Goal: Task Accomplishment & Management: Use online tool/utility

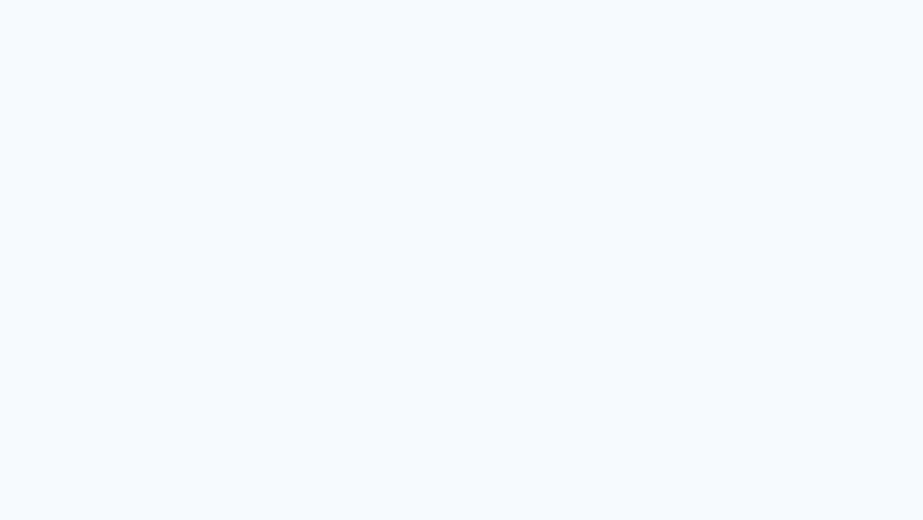
type input "Todas las fotos"
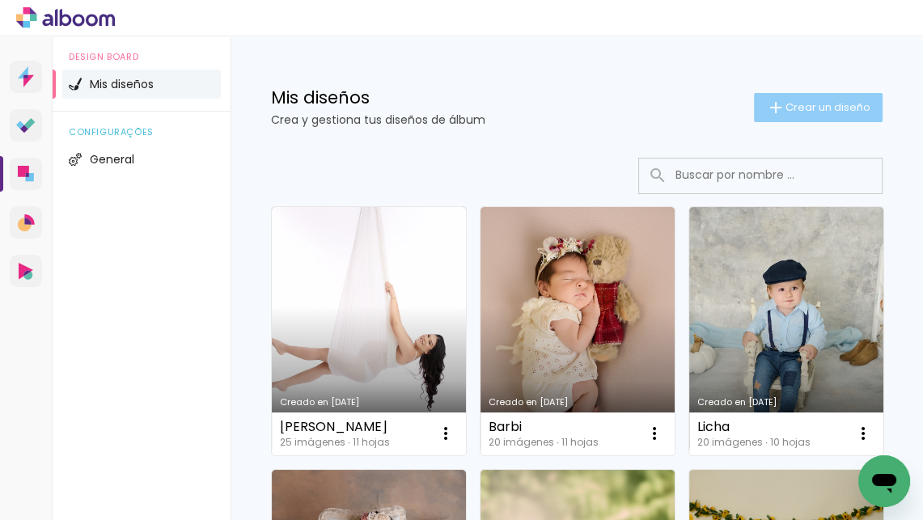
click at [787, 105] on span "Crear un diseño" at bounding box center [828, 107] width 85 height 11
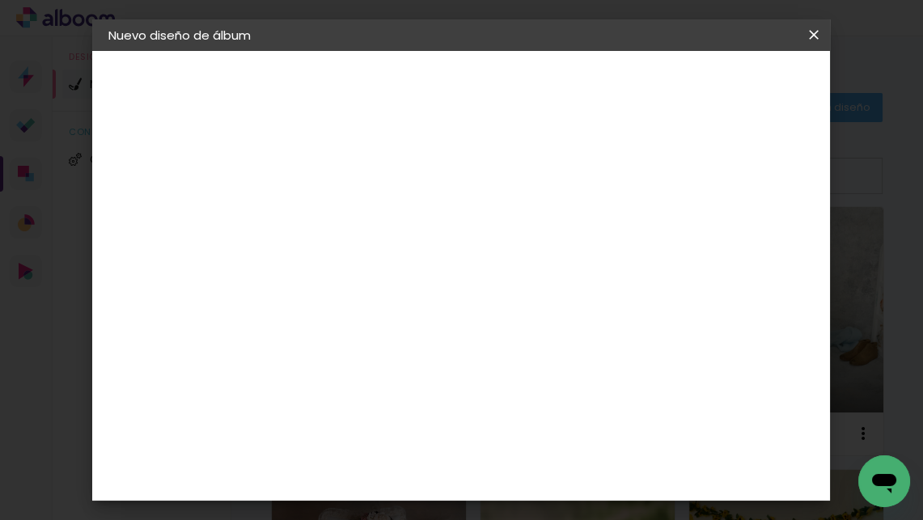
click at [0, 0] on paper-input-container "Título del álbum" at bounding box center [0, 0] width 0 height 0
click at [0, 0] on paper-icon-button at bounding box center [0, 0] width 0 height 0
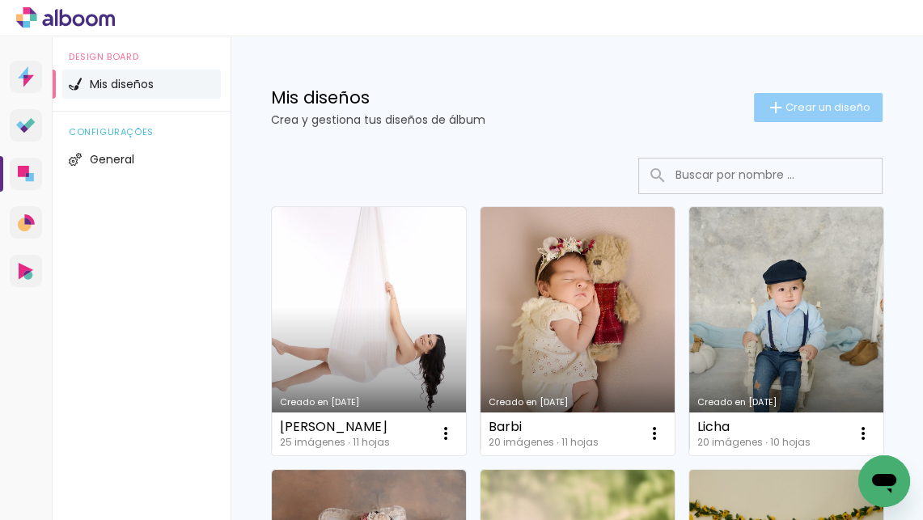
click at [812, 118] on paper-button "Crear un diseño" at bounding box center [818, 107] width 129 height 29
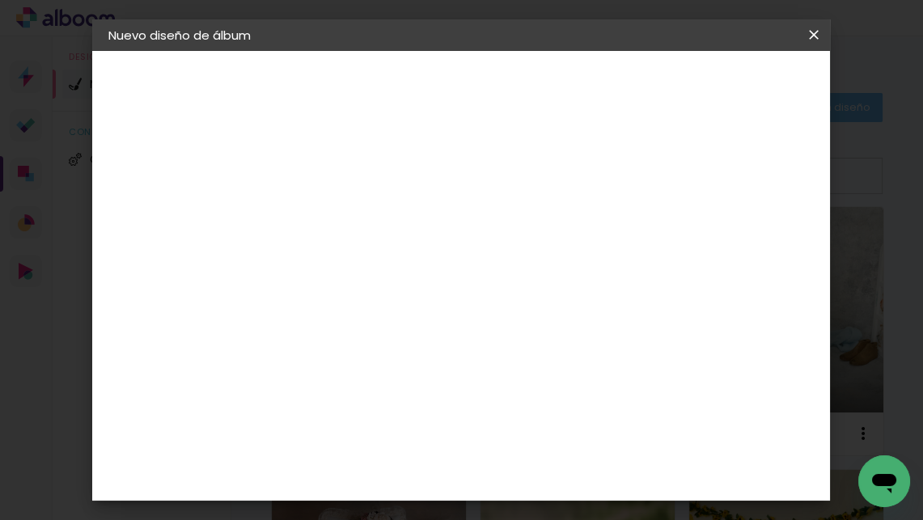
click at [0, 0] on paper-input-container "Título del álbum" at bounding box center [0, 0] width 0 height 0
type input "[DATE]"
type paper-input "[DATE]"
click at [0, 0] on slot "Avanzar" at bounding box center [0, 0] width 0 height 0
click at [0, 0] on slot "Tamaño libre" at bounding box center [0, 0] width 0 height 0
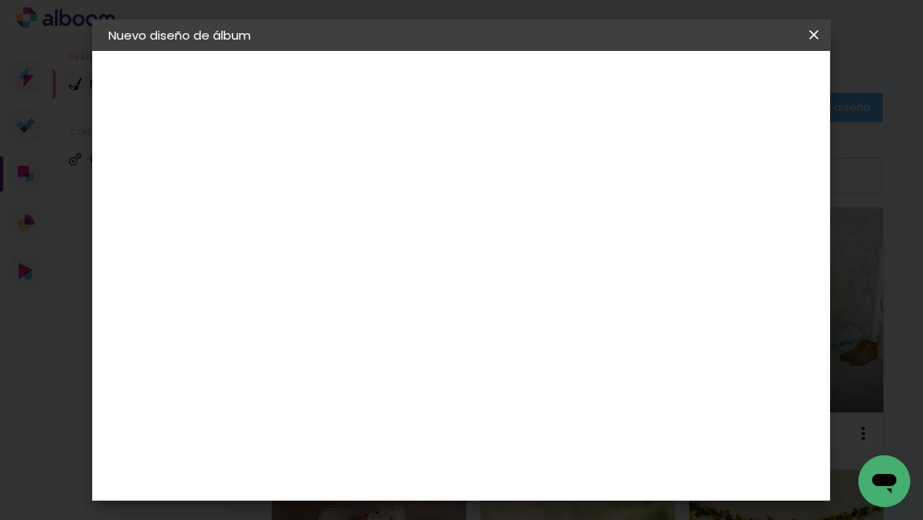
click at [0, 0] on slot "Avanzar" at bounding box center [0, 0] width 0 height 0
drag, startPoint x: 340, startPoint y: 384, endPoint x: 317, endPoint y: 384, distance: 22.7
click at [317, 384] on input "30" at bounding box center [322, 383] width 42 height 24
type input "10"
type paper-input "10"
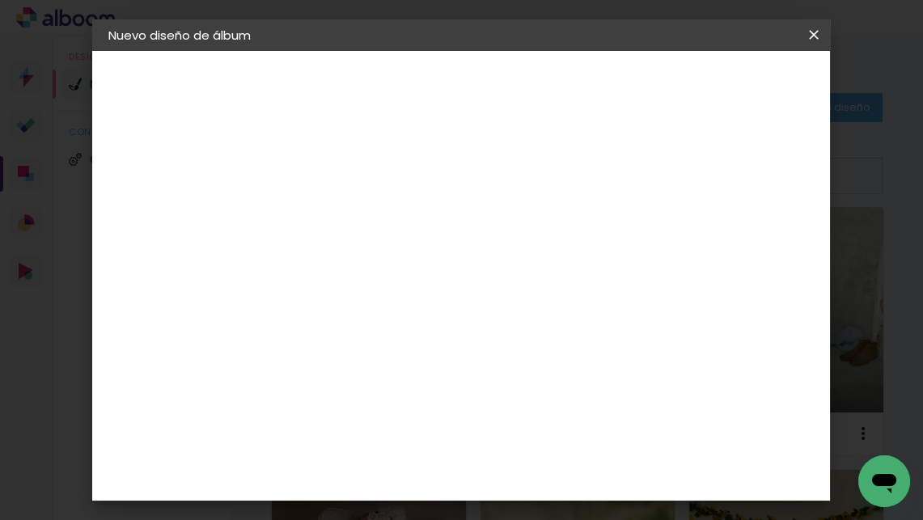
drag, startPoint x: 577, startPoint y: 411, endPoint x: 517, endPoint y: 411, distance: 59.9
click at [517, 411] on div "cm" at bounding box center [566, 412] width 333 height 57
type input "28"
type paper-input "28"
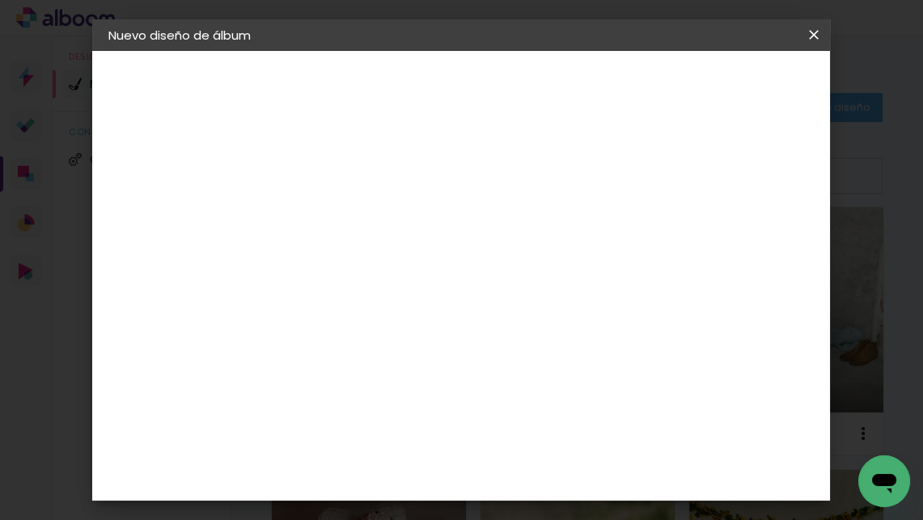
click at [725, 91] on span "Empezar diseño" at bounding box center [700, 90] width 49 height 23
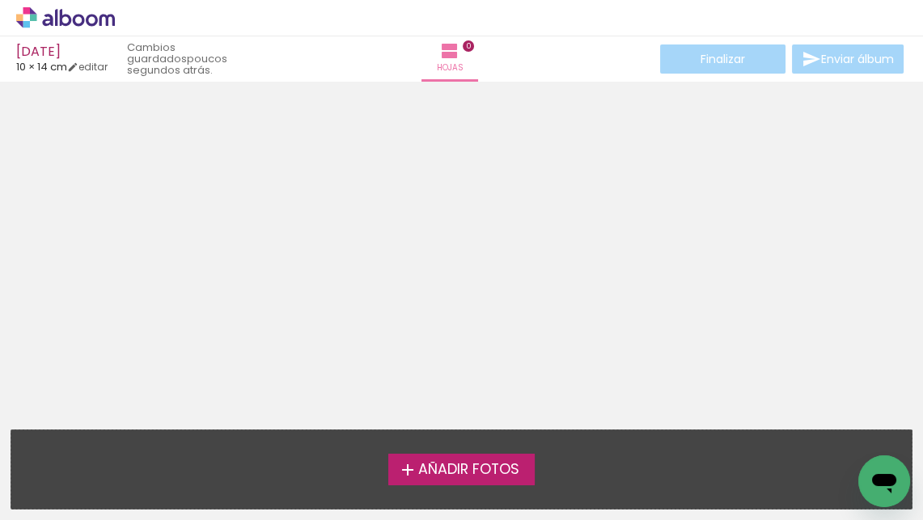
click at [472, 473] on span "Añadir Fotos" at bounding box center [468, 470] width 101 height 15
click at [0, 0] on input "file" at bounding box center [0, 0] width 0 height 0
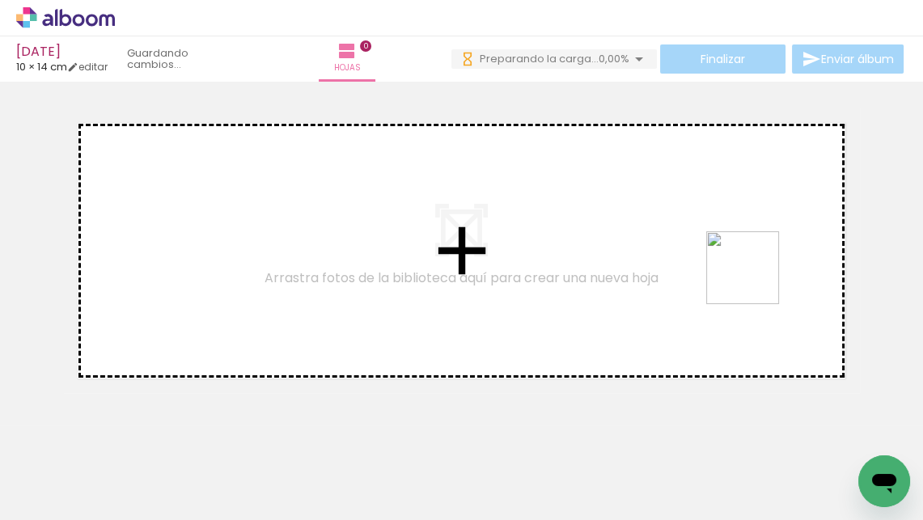
drag, startPoint x: 432, startPoint y: 480, endPoint x: 763, endPoint y: 281, distance: 386.2
click at [763, 281] on quentale-workspace at bounding box center [461, 260] width 923 height 520
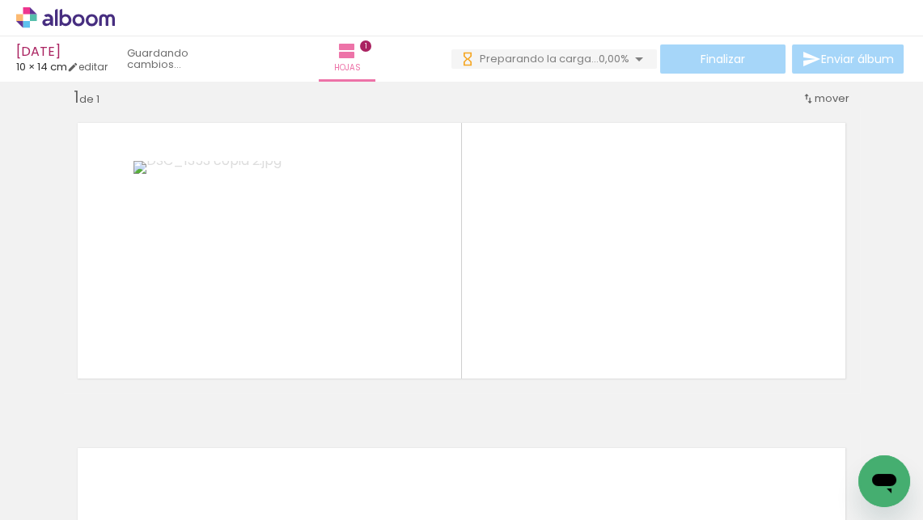
scroll to position [21, 0]
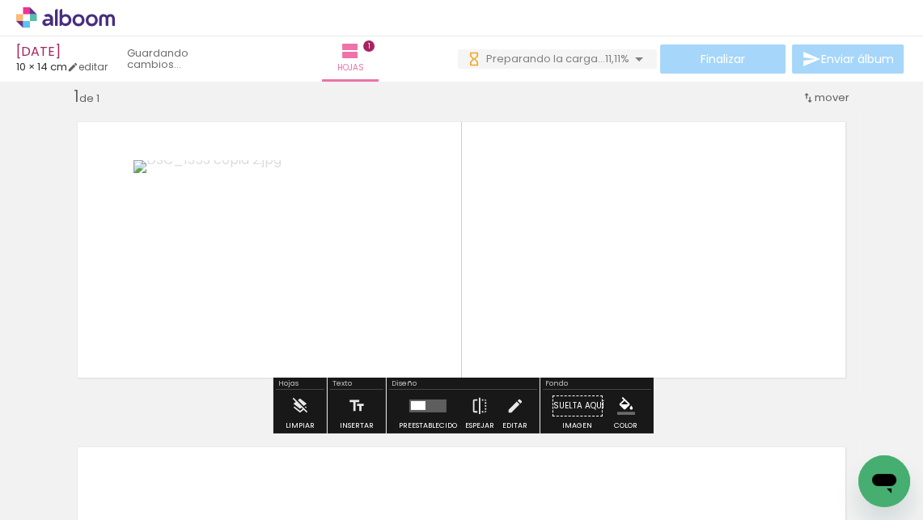
click at [431, 400] on quentale-layouter at bounding box center [427, 406] width 37 height 13
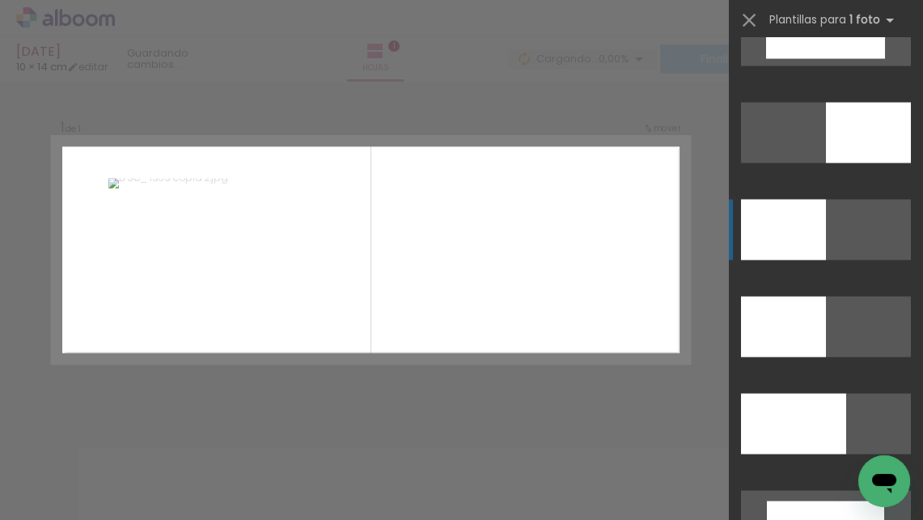
scroll to position [3636, 0]
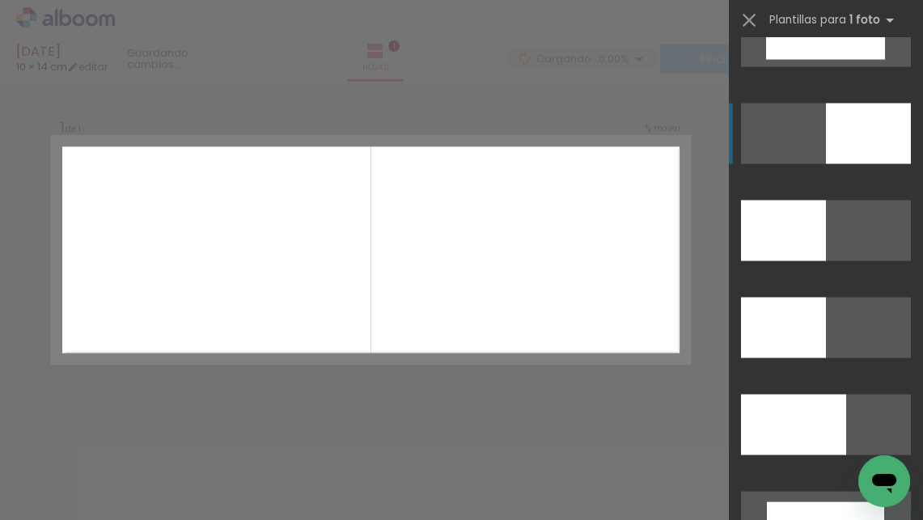
click at [862, 134] on div at bounding box center [868, 134] width 85 height 61
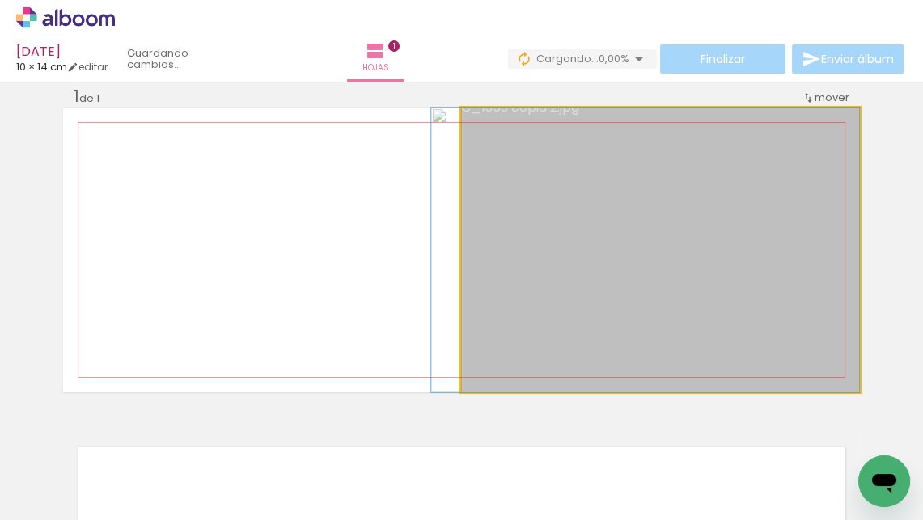
drag, startPoint x: 583, startPoint y: 281, endPoint x: 473, endPoint y: 477, distance: 225.3
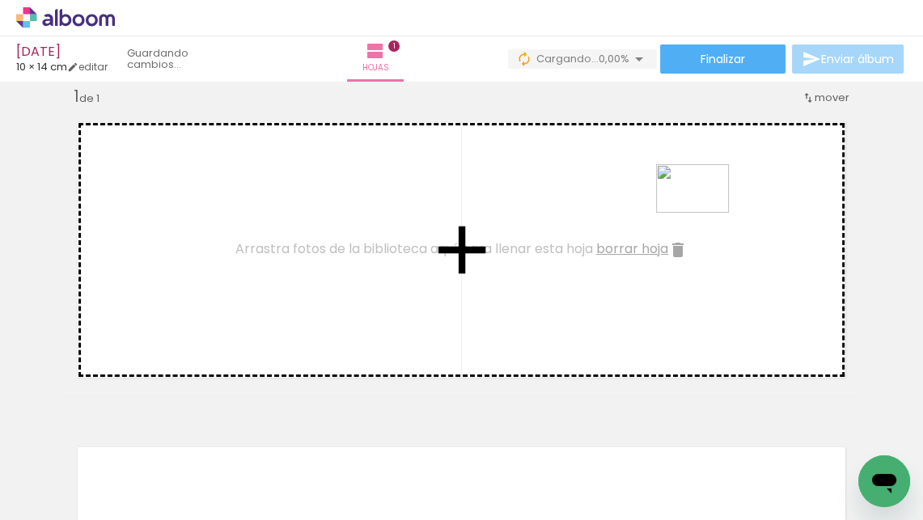
drag, startPoint x: 366, startPoint y: 478, endPoint x: 705, endPoint y: 214, distance: 430.1
click at [705, 214] on quentale-workspace at bounding box center [461, 260] width 923 height 520
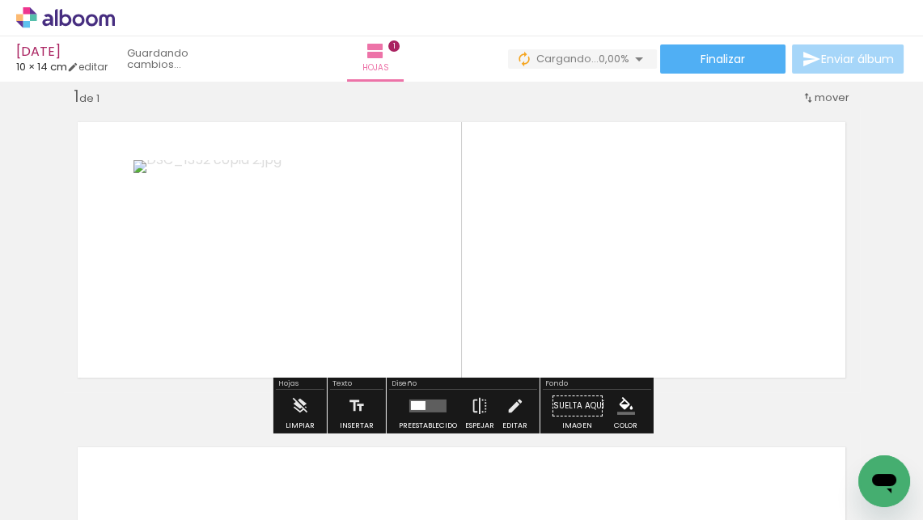
click at [426, 409] on quentale-layouter at bounding box center [427, 406] width 37 height 13
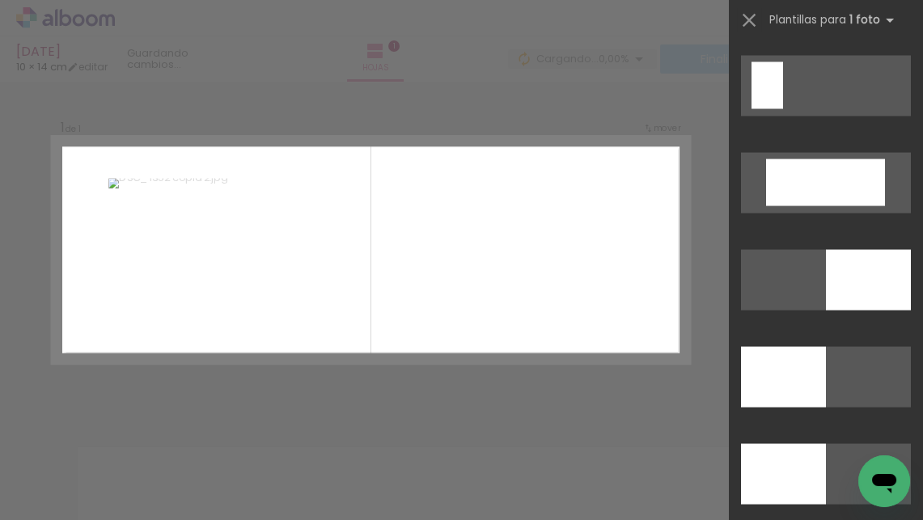
scroll to position [3506, 0]
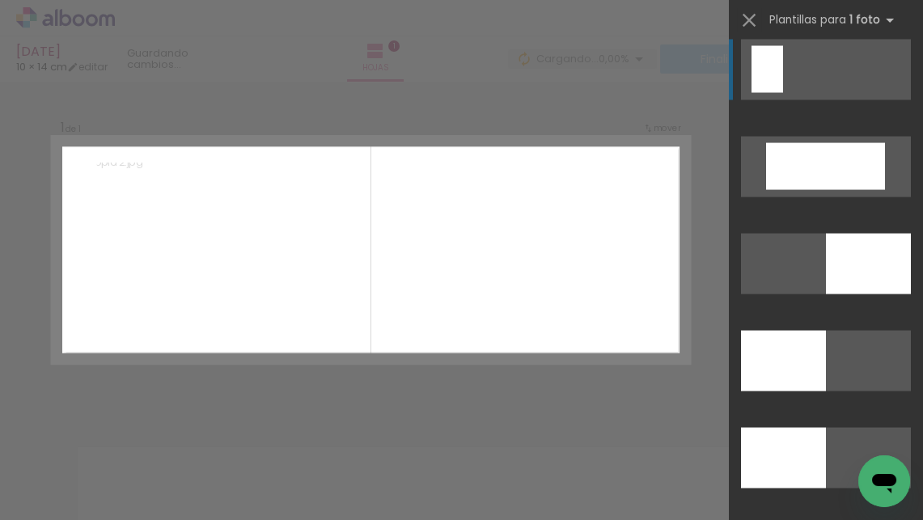
click at [883, 330] on quentale-layouter at bounding box center [826, 360] width 170 height 61
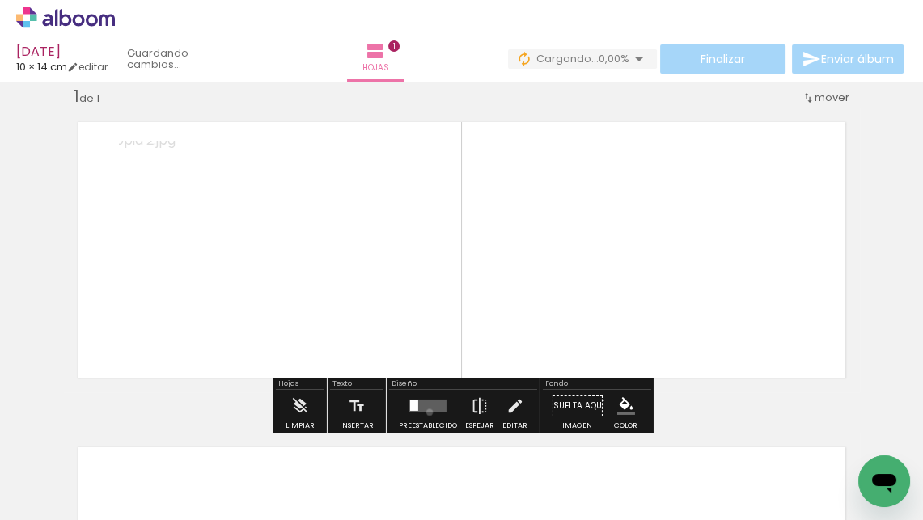
click at [426, 413] on div at bounding box center [428, 406] width 44 height 32
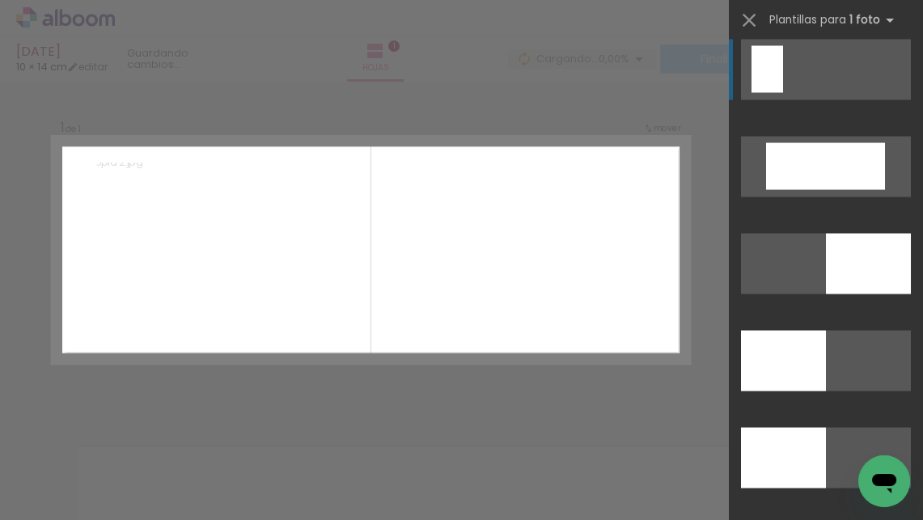
scroll to position [3496, 0]
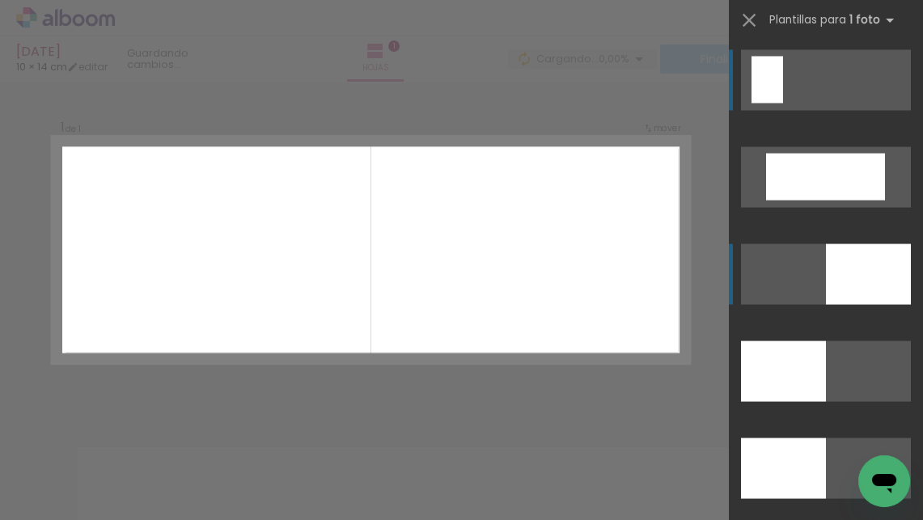
click at [826, 341] on div at bounding box center [783, 371] width 85 height 61
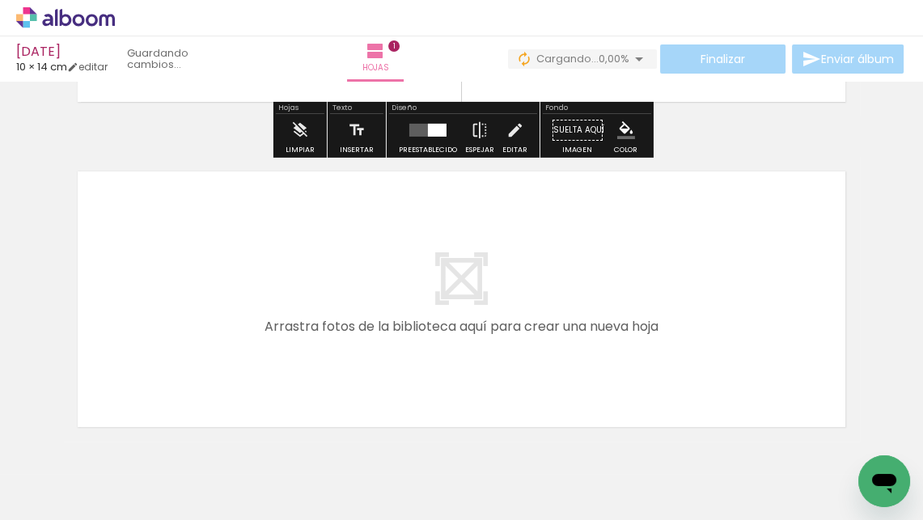
scroll to position [317, 0]
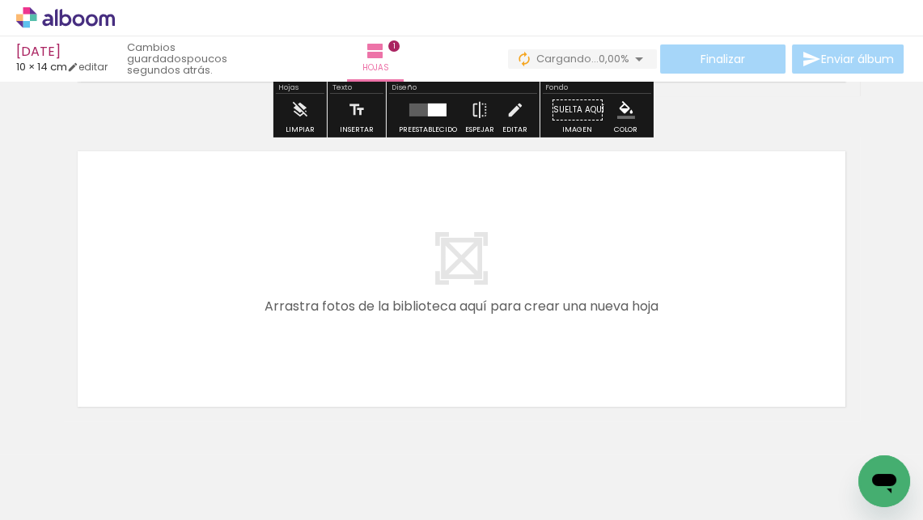
drag, startPoint x: 185, startPoint y: 477, endPoint x: 209, endPoint y: 345, distance: 134.1
click at [209, 345] on quentale-workspace at bounding box center [461, 260] width 923 height 520
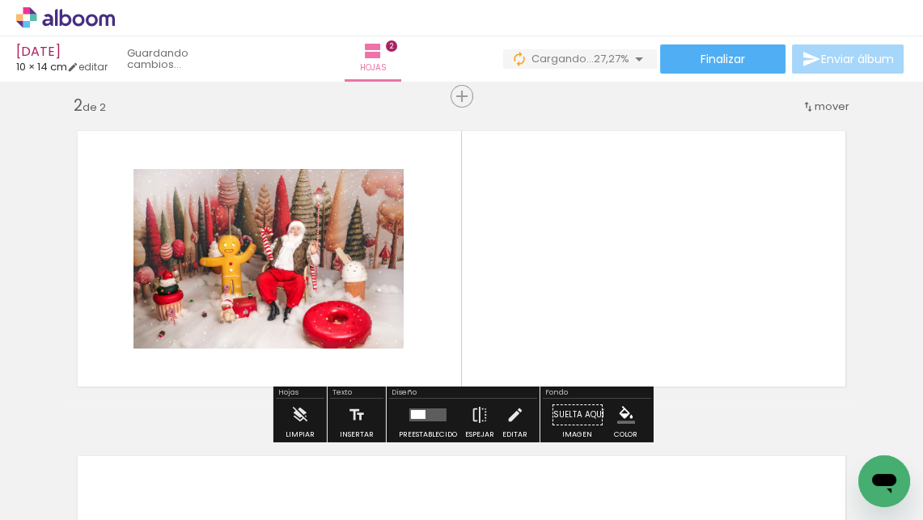
scroll to position [346, 0]
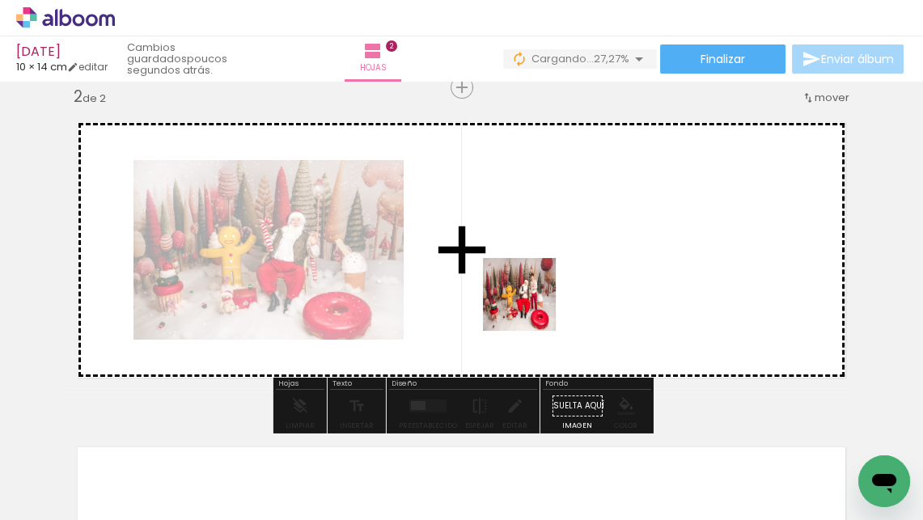
drag, startPoint x: 243, startPoint y: 493, endPoint x: 541, endPoint y: 307, distance: 351.9
click at [541, 307] on quentale-workspace at bounding box center [461, 260] width 923 height 520
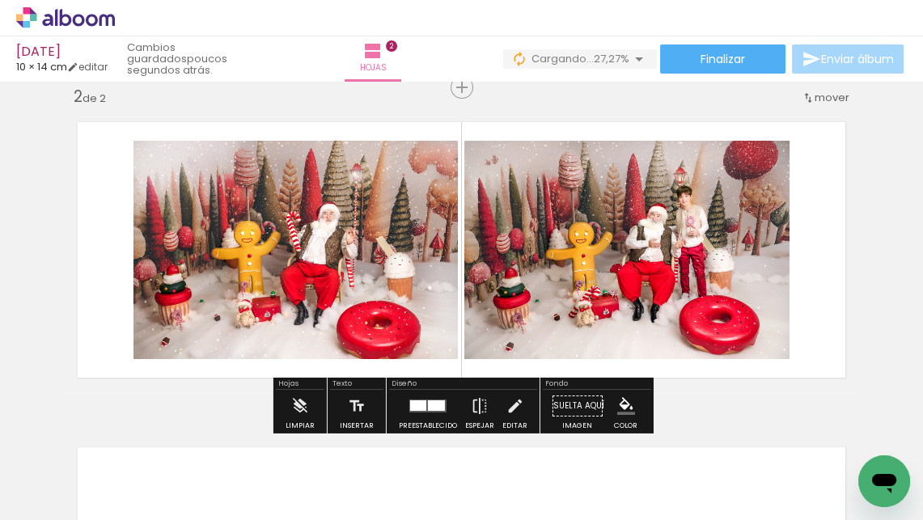
click at [428, 403] on div at bounding box center [436, 406] width 17 height 11
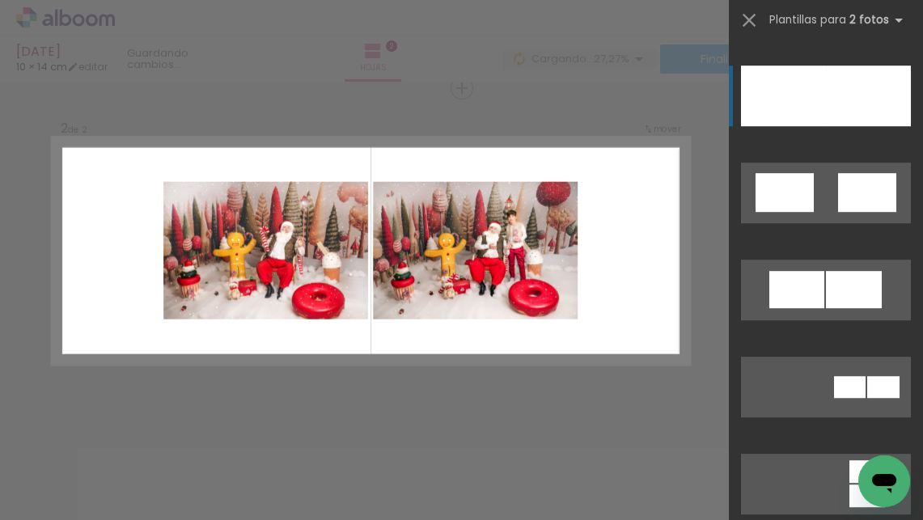
scroll to position [1025, 0]
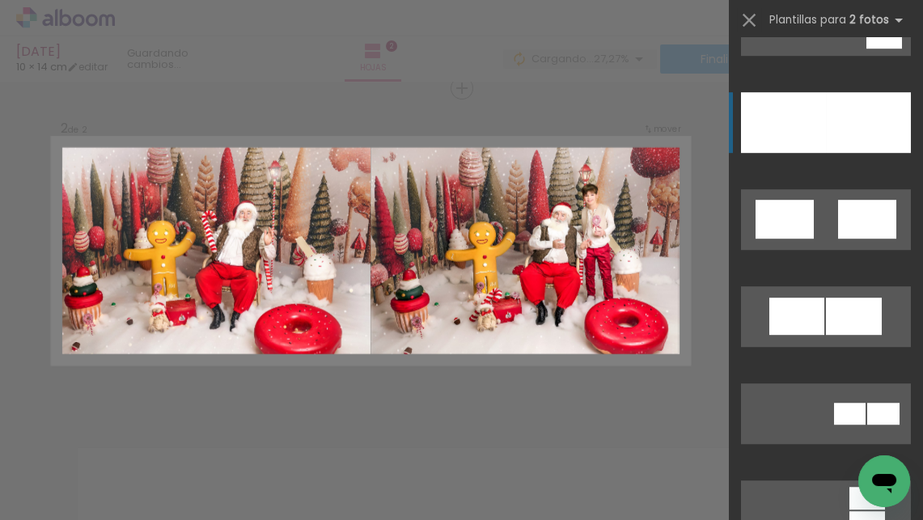
click at [826, 125] on div at bounding box center [868, 122] width 85 height 61
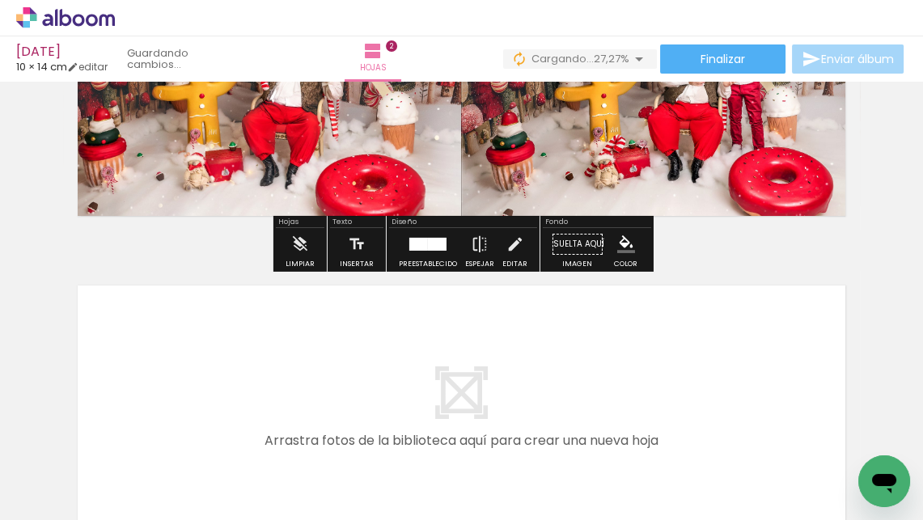
scroll to position [625, 0]
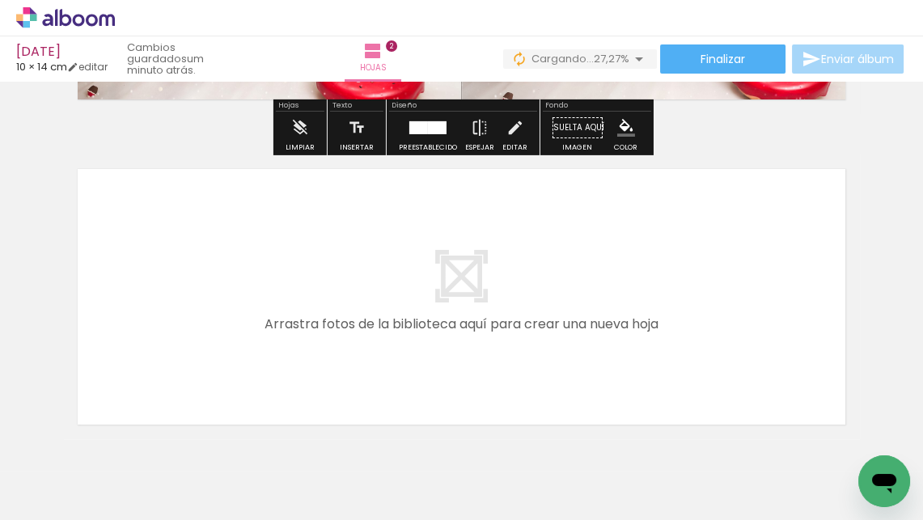
drag, startPoint x: 454, startPoint y: 472, endPoint x: 388, endPoint y: 350, distance: 138.3
click at [388, 350] on quentale-workspace at bounding box center [461, 260] width 923 height 520
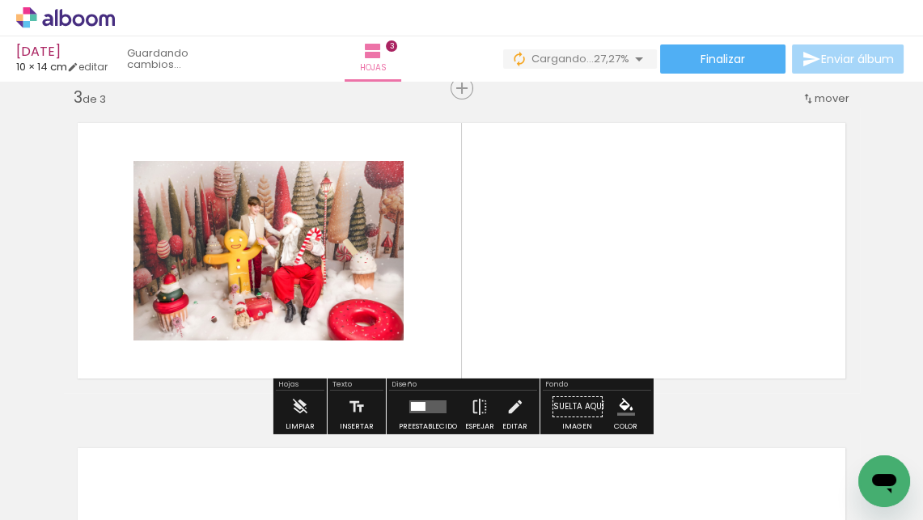
scroll to position [672, 0]
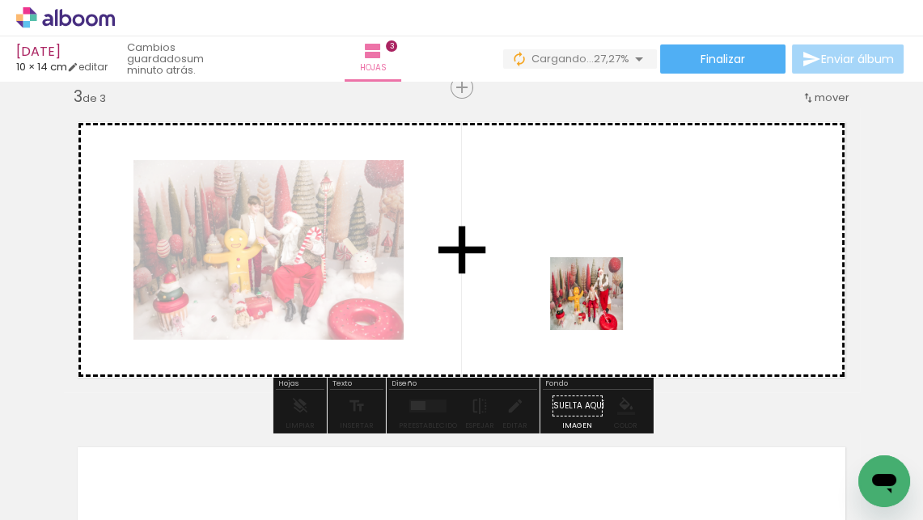
drag, startPoint x: 539, startPoint y: 470, endPoint x: 638, endPoint y: 279, distance: 215.4
click at [638, 279] on quentale-workspace at bounding box center [461, 260] width 923 height 520
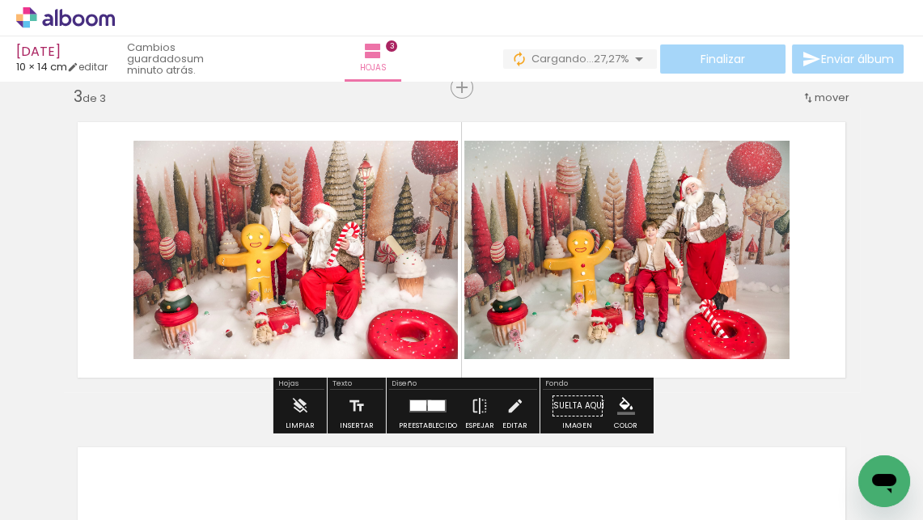
click at [428, 403] on div at bounding box center [436, 406] width 17 height 11
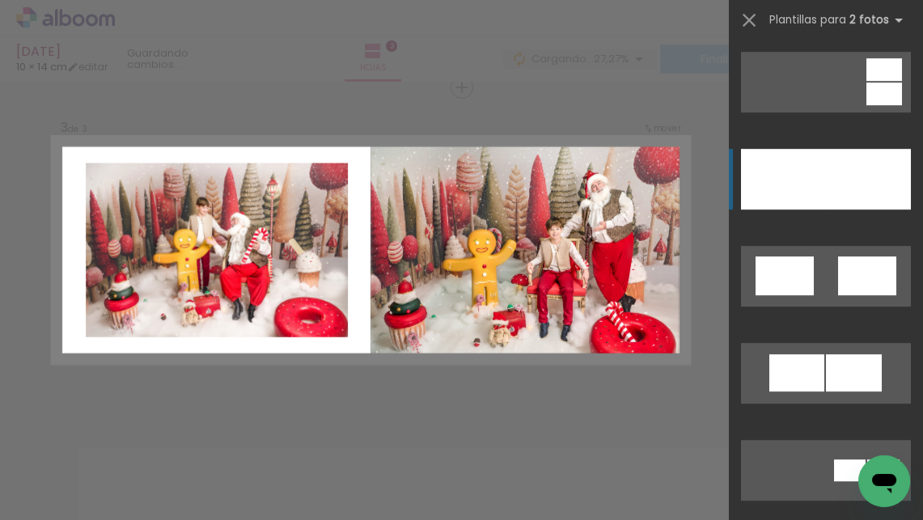
scroll to position [981, 0]
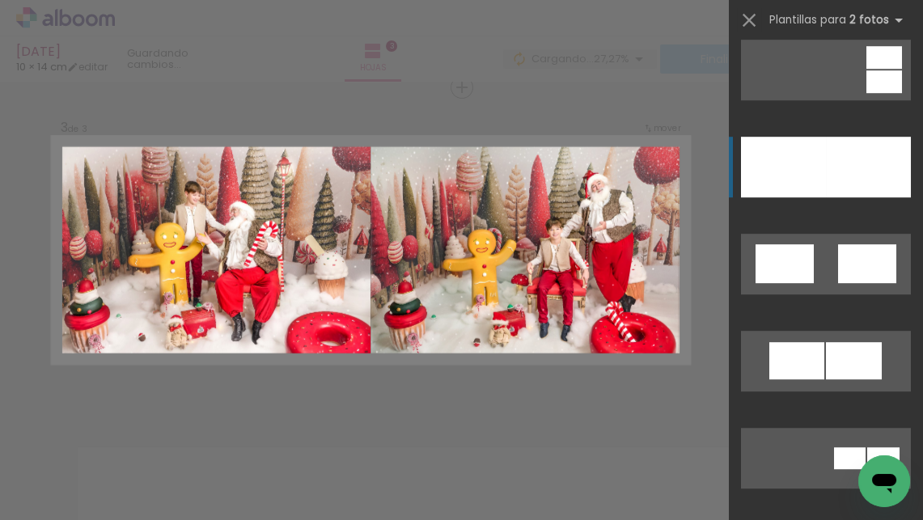
click at [843, 162] on div at bounding box center [868, 167] width 85 height 61
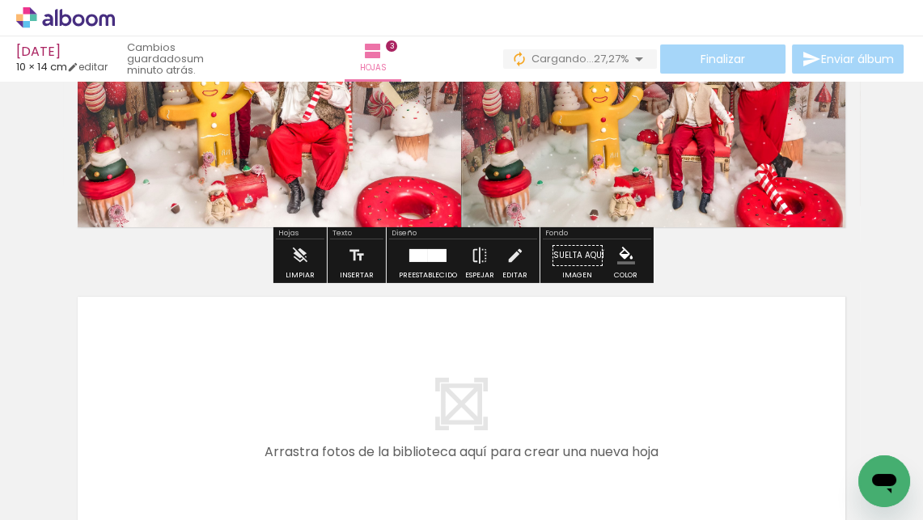
scroll to position [842, 0]
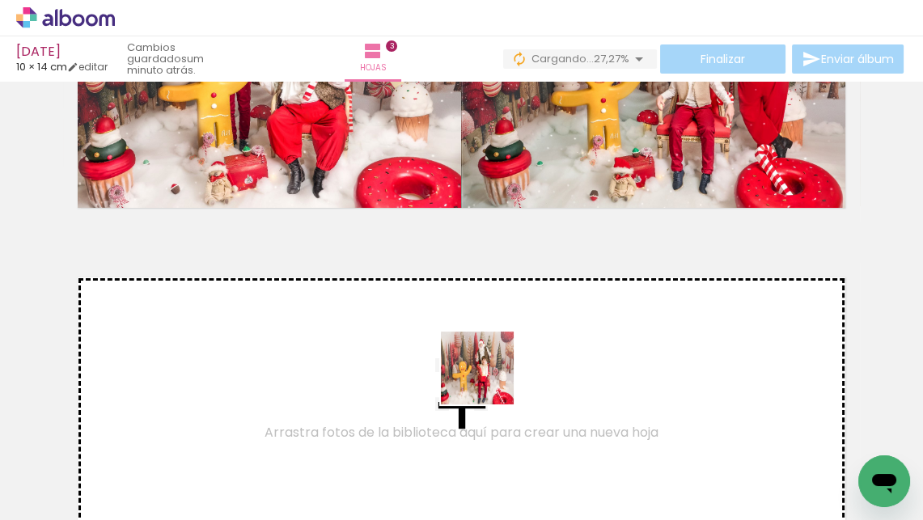
drag, startPoint x: 634, startPoint y: 454, endPoint x: 488, endPoint y: 378, distance: 164.3
click at [488, 378] on quentale-workspace at bounding box center [461, 260] width 923 height 520
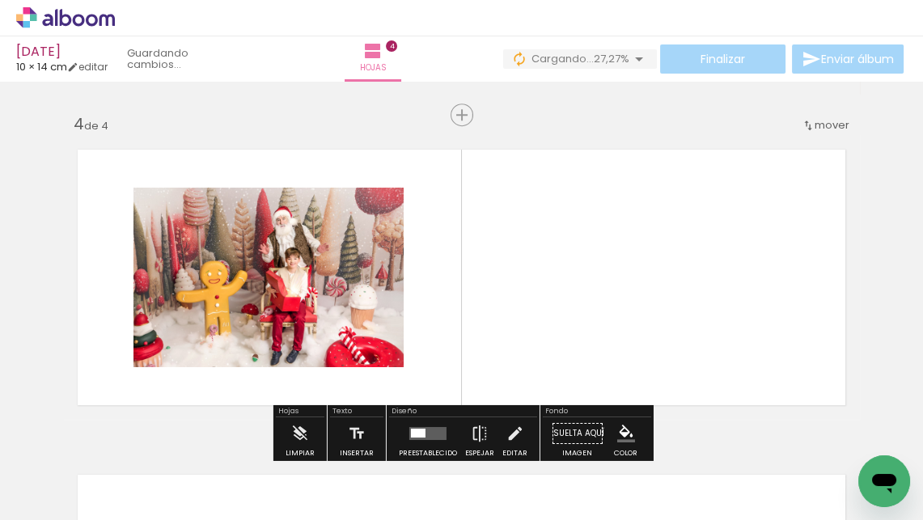
scroll to position [997, 0]
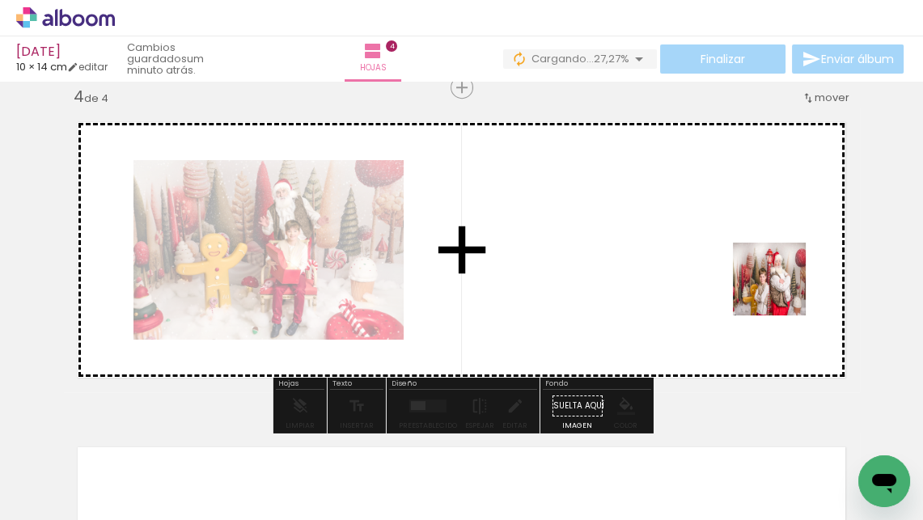
drag, startPoint x: 803, startPoint y: 471, endPoint x: 782, endPoint y: 282, distance: 190.5
click at [782, 282] on quentale-workspace at bounding box center [461, 260] width 923 height 520
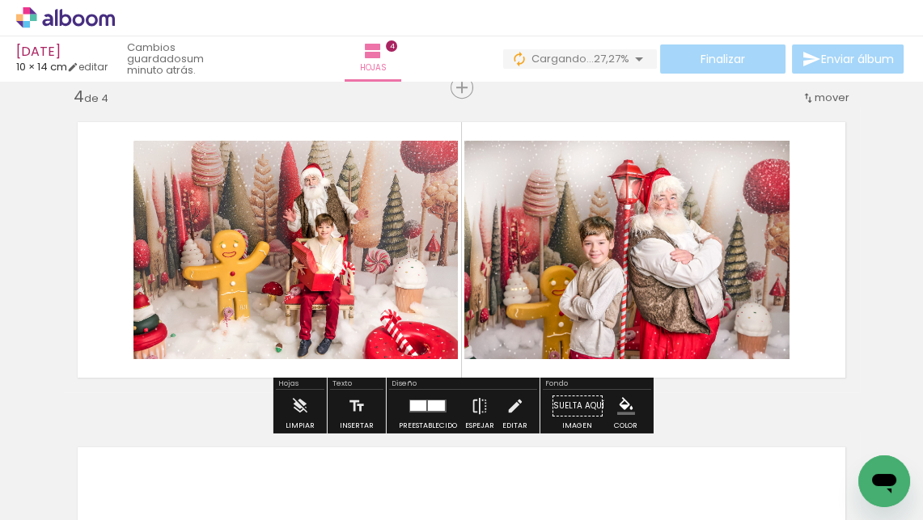
click at [438, 399] on div at bounding box center [428, 406] width 44 height 32
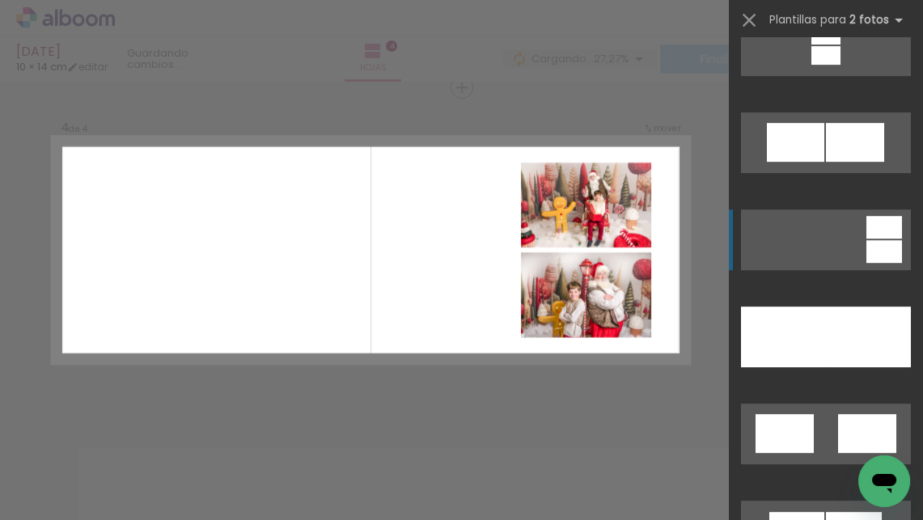
scroll to position [838, 0]
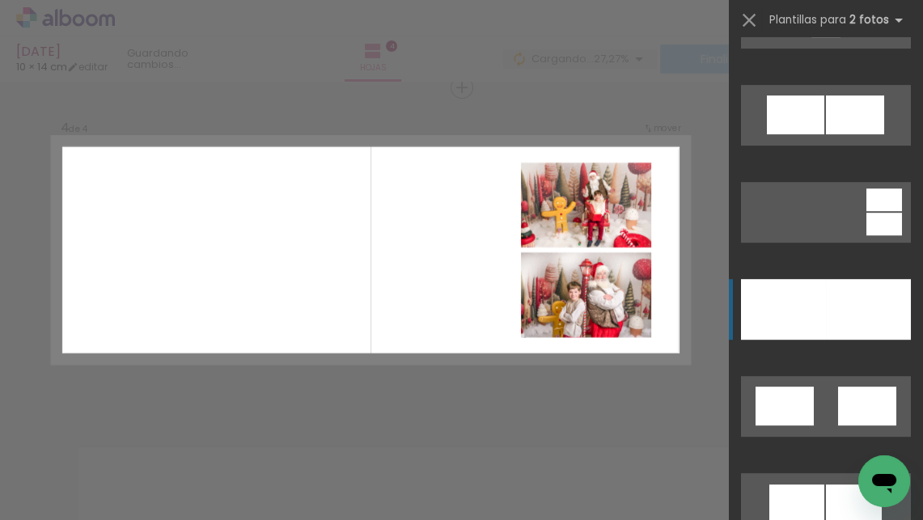
click at [814, 289] on div at bounding box center [783, 309] width 85 height 61
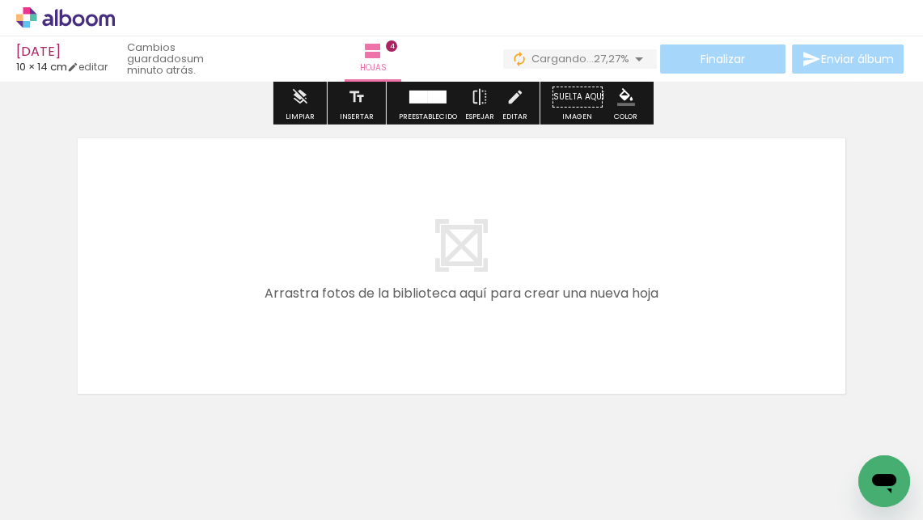
scroll to position [0, 195]
drag, startPoint x: 678, startPoint y: 469, endPoint x: 473, endPoint y: 350, distance: 236.8
click at [473, 350] on quentale-workspace at bounding box center [461, 260] width 923 height 520
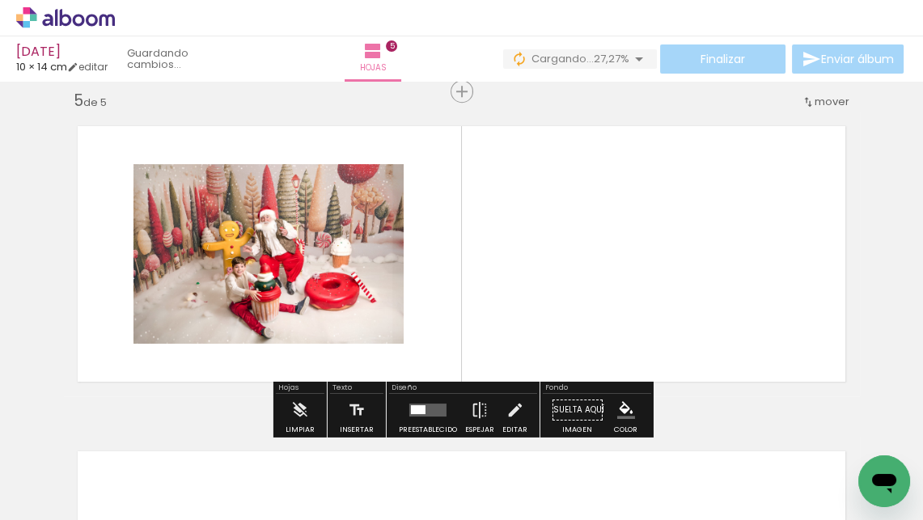
scroll to position [1321, 0]
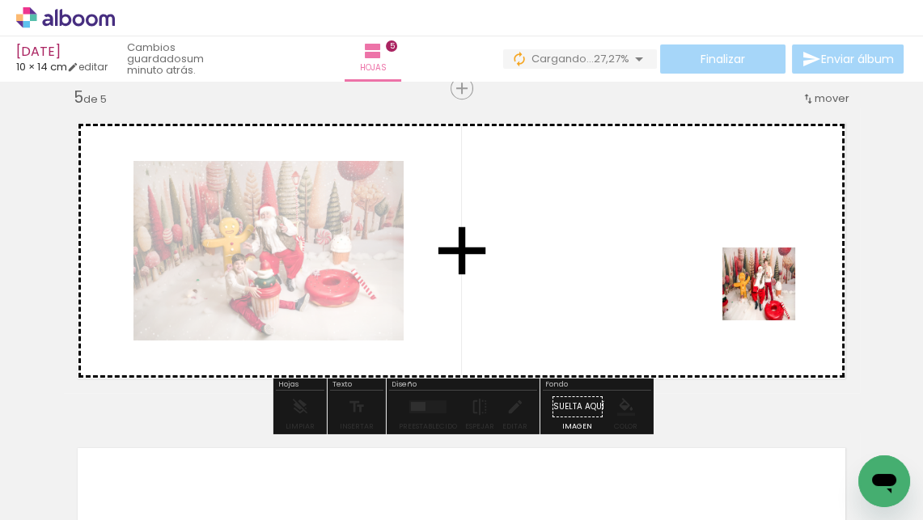
drag, startPoint x: 771, startPoint y: 469, endPoint x: 771, endPoint y: 296, distance: 173.2
click at [771, 296] on quentale-workspace at bounding box center [461, 260] width 923 height 520
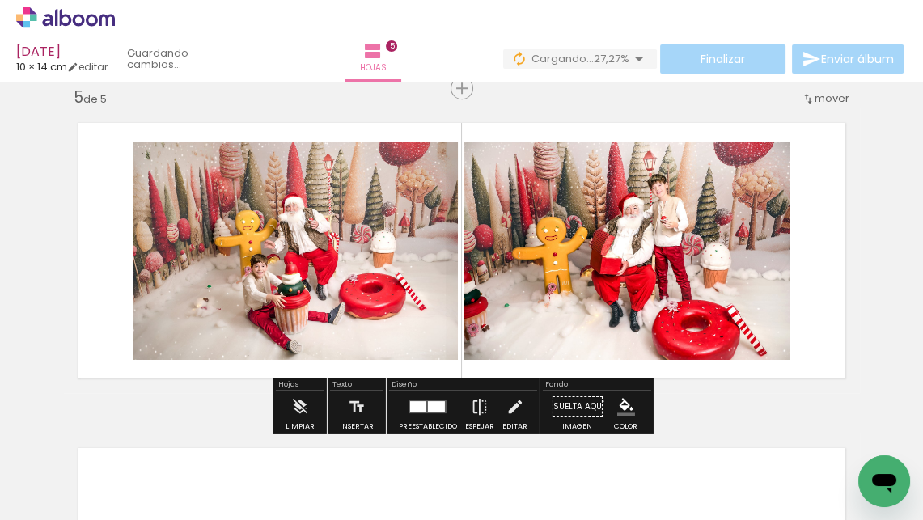
click at [412, 405] on div at bounding box center [418, 406] width 16 height 11
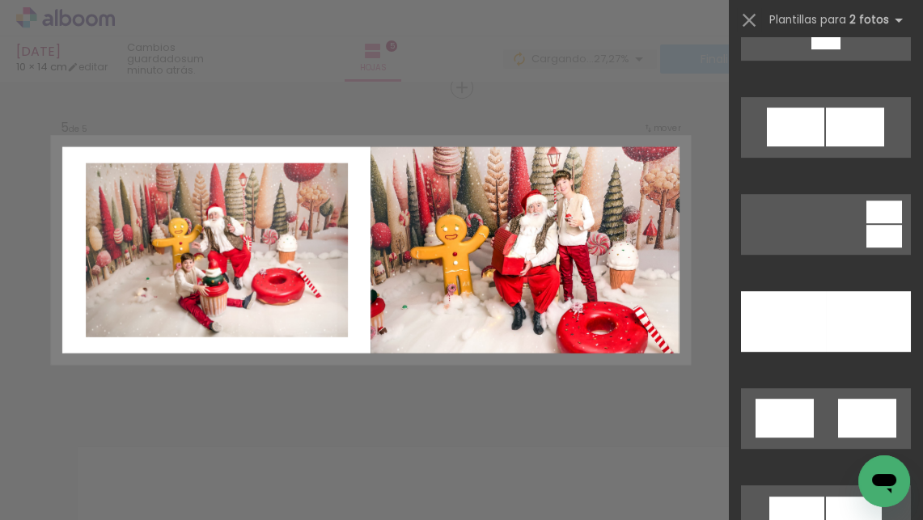
scroll to position [832, 0]
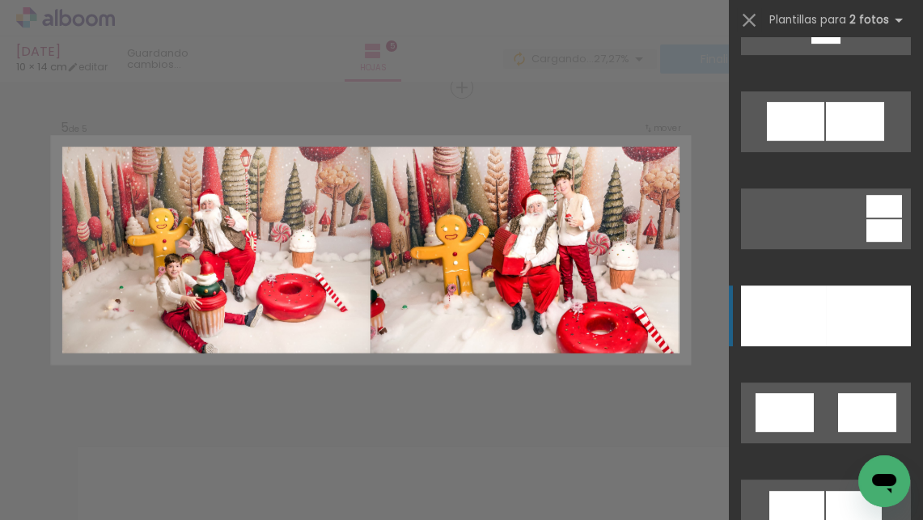
click at [836, 295] on div at bounding box center [868, 316] width 85 height 61
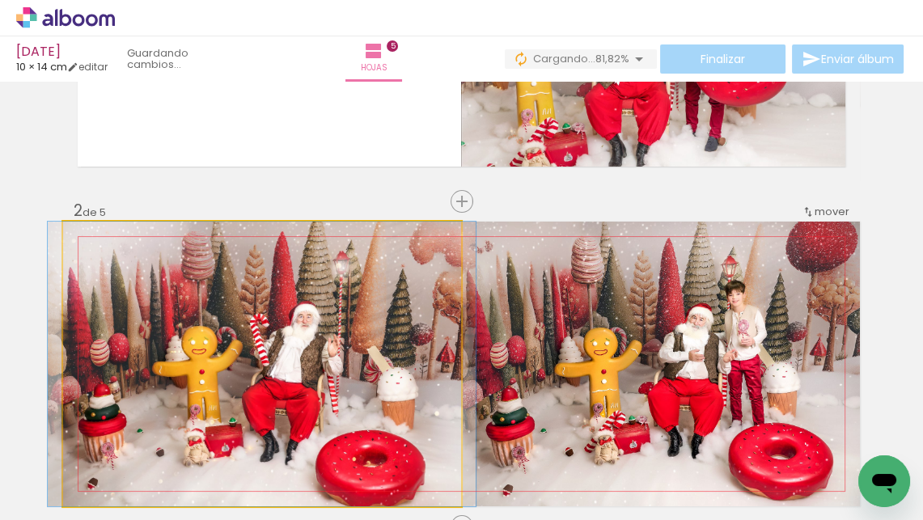
drag, startPoint x: 342, startPoint y: 332, endPoint x: 345, endPoint y: 519, distance: 187.0
click at [345, 519] on quentale-workspace at bounding box center [461, 260] width 923 height 520
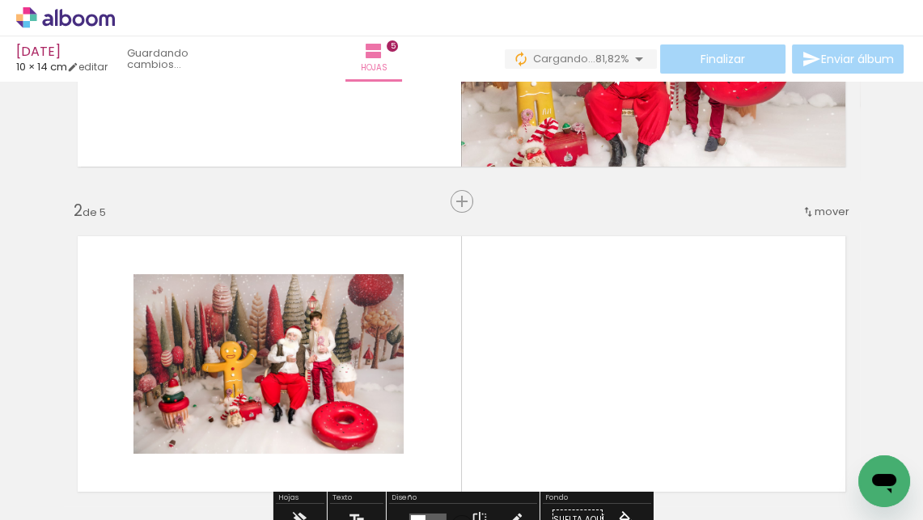
scroll to position [246, 0]
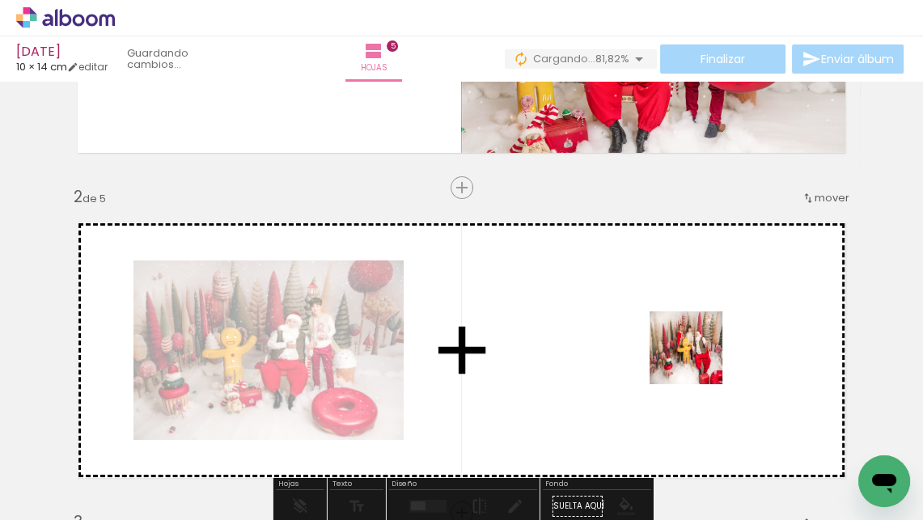
drag, startPoint x: 848, startPoint y: 459, endPoint x: 698, endPoint y: 360, distance: 179.3
click at [698, 360] on quentale-workspace at bounding box center [461, 260] width 923 height 520
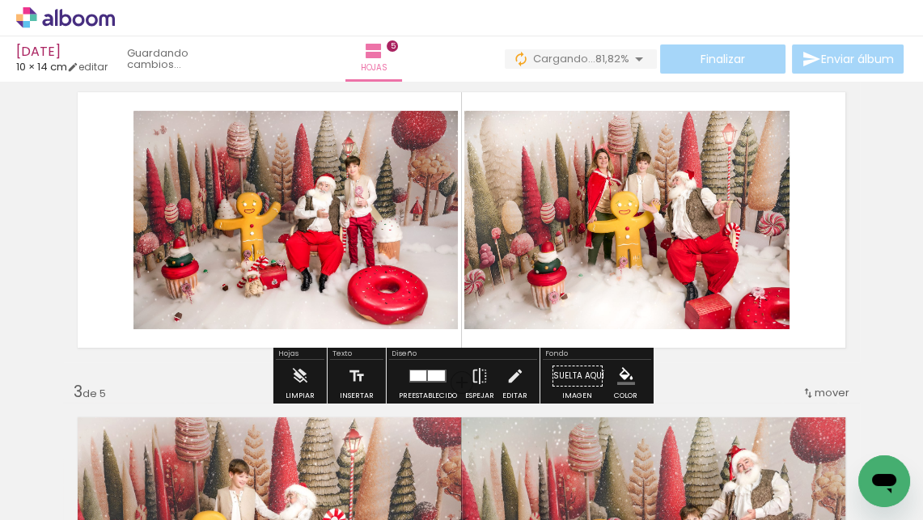
scroll to position [386, 0]
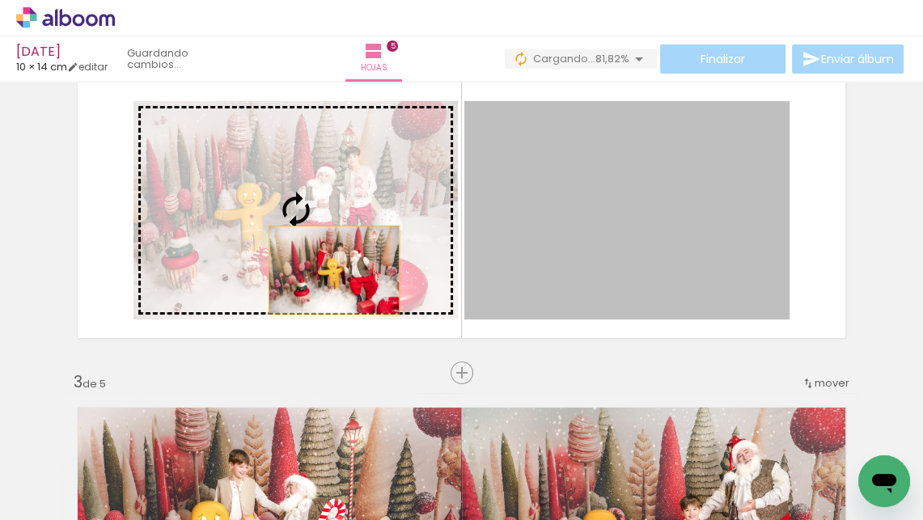
drag, startPoint x: 573, startPoint y: 257, endPoint x: 299, endPoint y: 270, distance: 273.8
click at [0, 0] on slot at bounding box center [0, 0] width 0 height 0
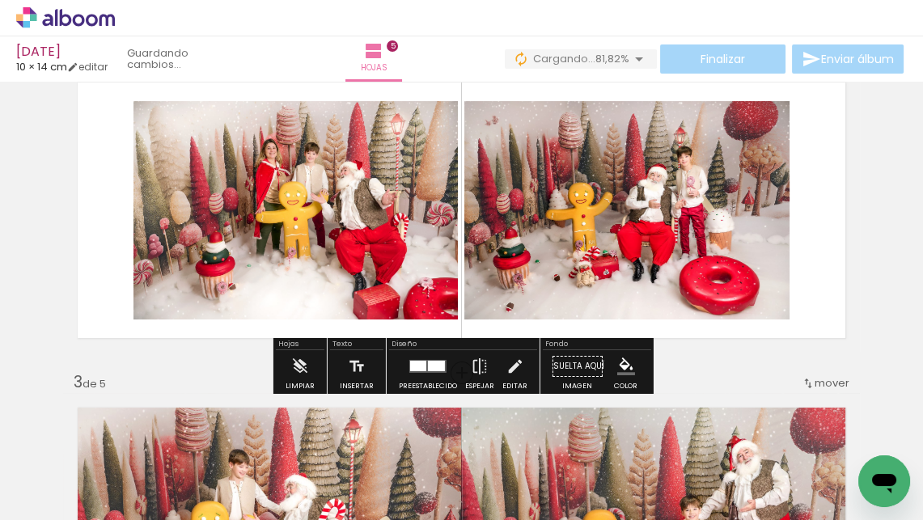
click at [428, 371] on div at bounding box center [436, 366] width 17 height 11
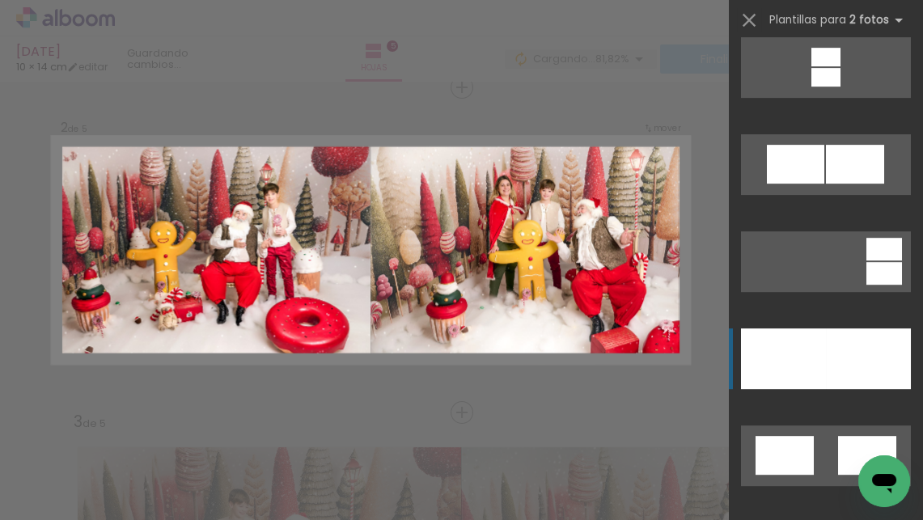
scroll to position [812, 0]
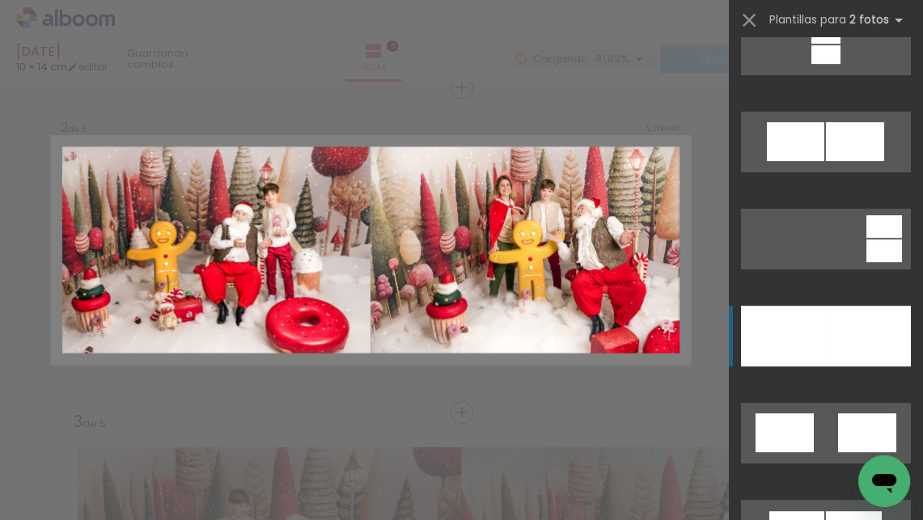
click at [795, 339] on div at bounding box center [783, 336] width 85 height 61
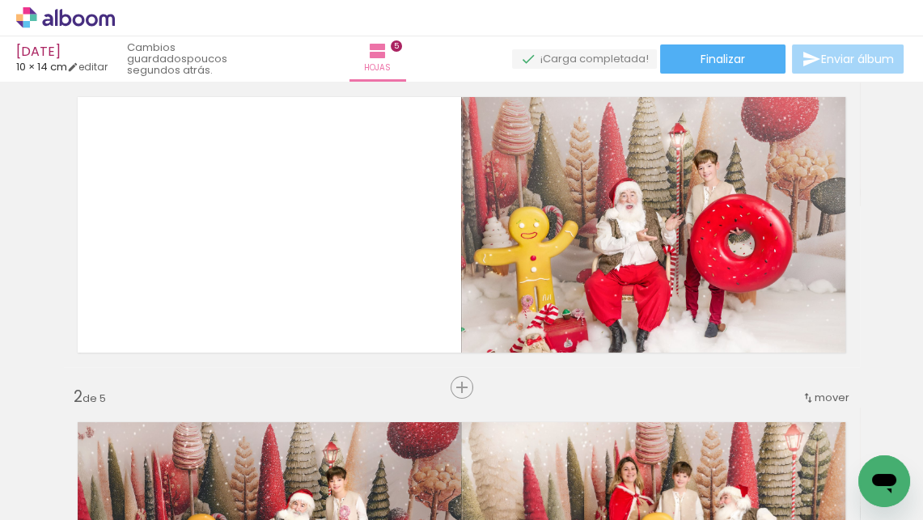
scroll to position [0, 0]
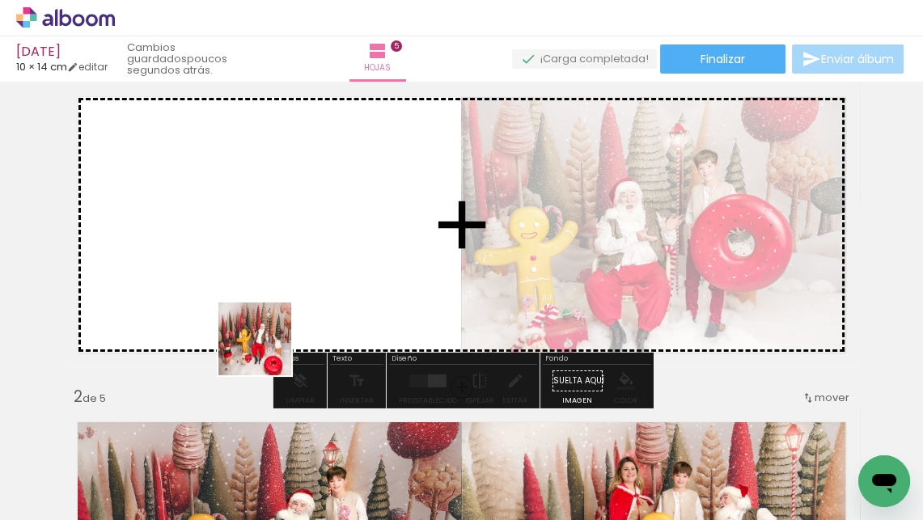
drag, startPoint x: 173, startPoint y: 473, endPoint x: 414, endPoint y: 198, distance: 365.9
click at [414, 198] on quentale-workspace at bounding box center [461, 260] width 923 height 520
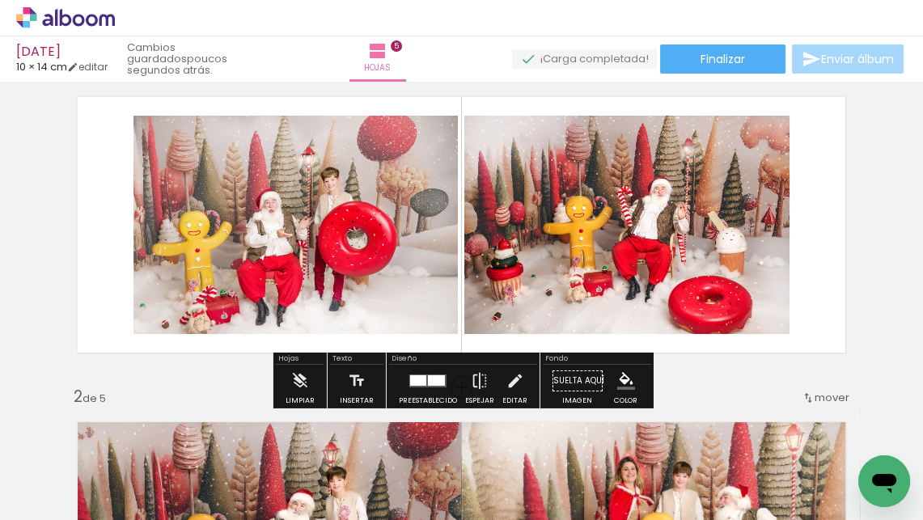
click at [437, 380] on div at bounding box center [436, 380] width 17 height 11
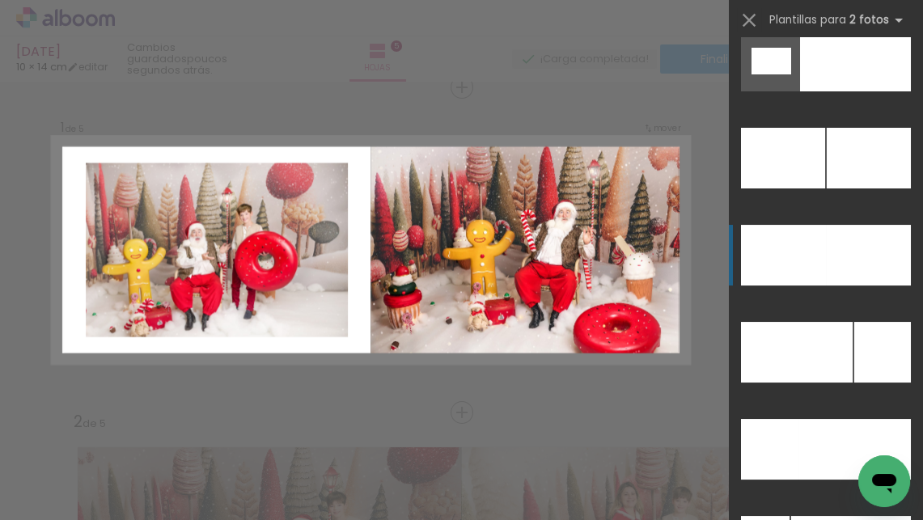
scroll to position [7011, 0]
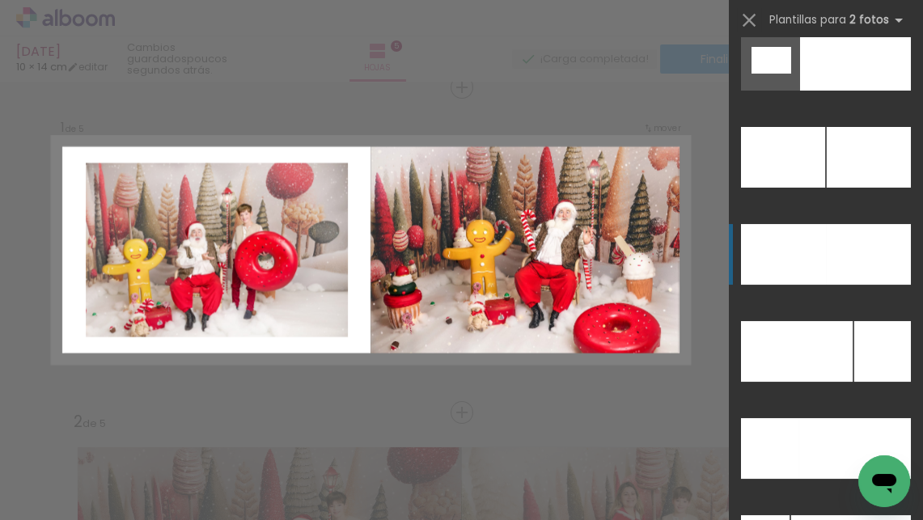
click at [812, 321] on div at bounding box center [797, 351] width 112 height 61
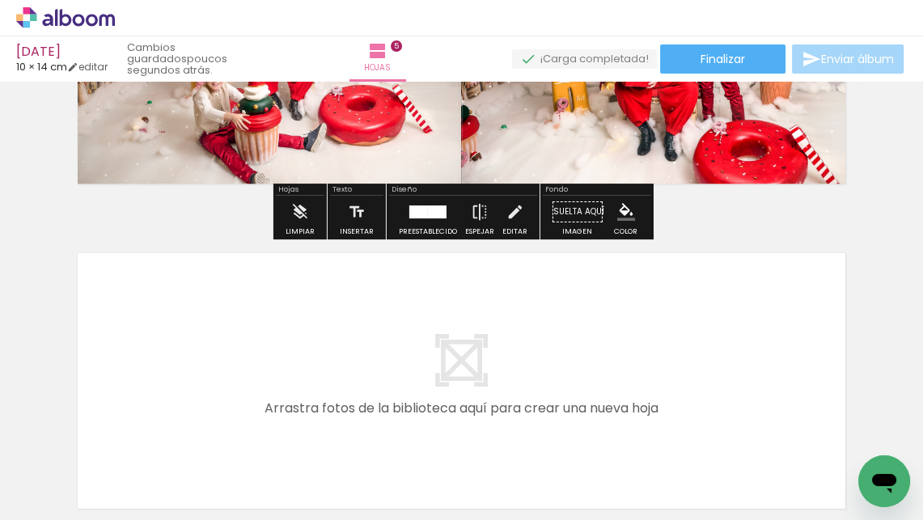
scroll to position [1538, 0]
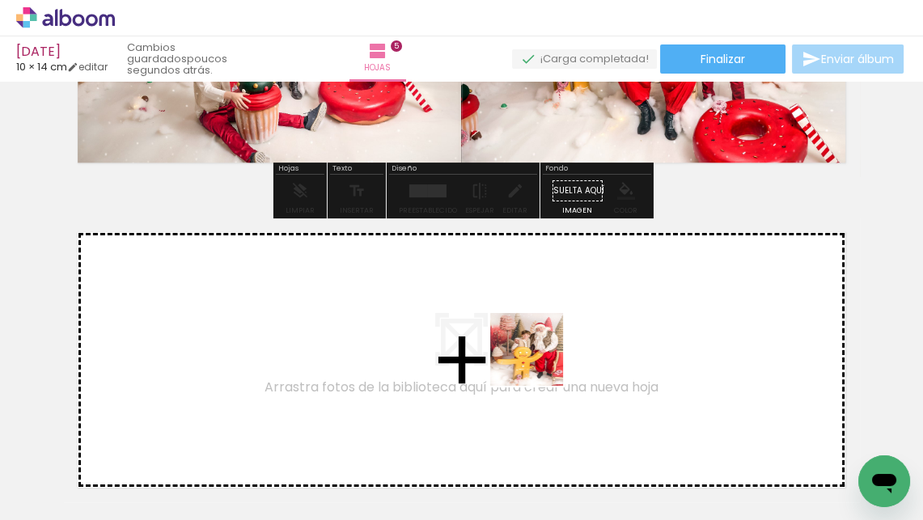
drag, startPoint x: 704, startPoint y: 462, endPoint x: 512, endPoint y: 342, distance: 226.1
click at [512, 342] on quentale-workspace at bounding box center [461, 260] width 923 height 520
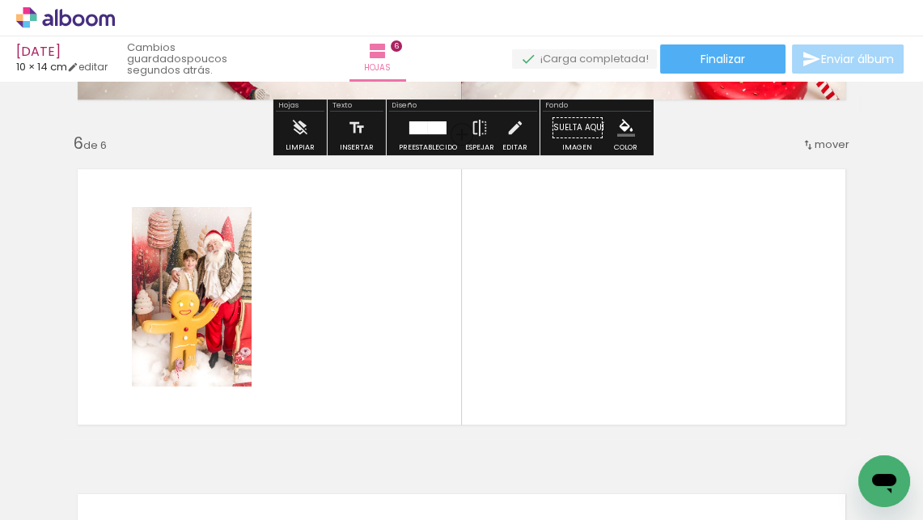
scroll to position [1647, 0]
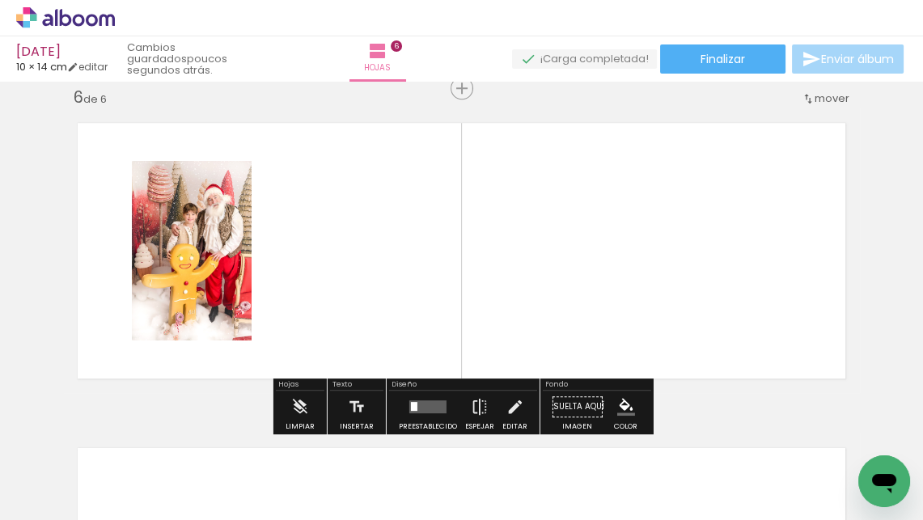
click at [65, 504] on span "Añadir Fotos" at bounding box center [49, 499] width 32 height 18
click at [0, 0] on input "file" at bounding box center [0, 0] width 0 height 0
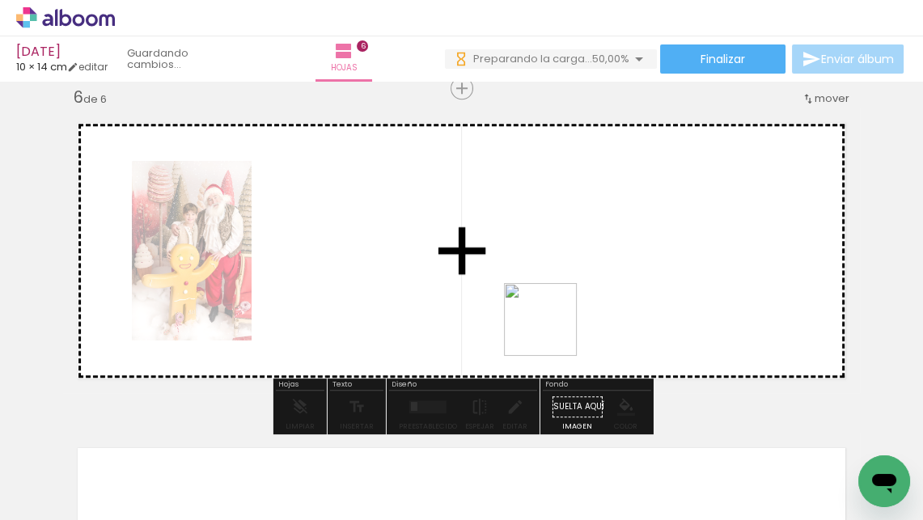
scroll to position [0, 0]
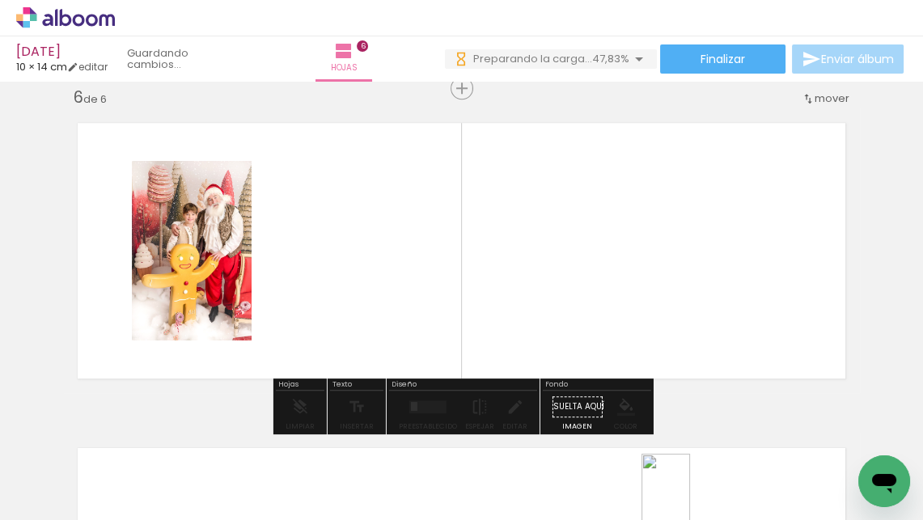
drag, startPoint x: 641, startPoint y: 480, endPoint x: 690, endPoint y: 503, distance: 54.3
click at [660, 503] on div at bounding box center [632, 466] width 53 height 80
drag, startPoint x: 554, startPoint y: 456, endPoint x: 534, endPoint y: 314, distance: 143.9
click at [534, 314] on quentale-workspace at bounding box center [461, 260] width 923 height 520
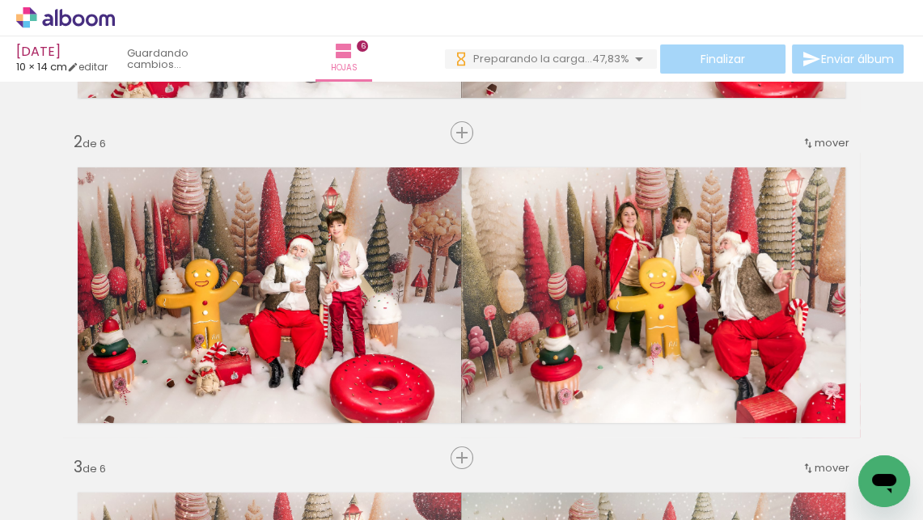
scroll to position [300, 0]
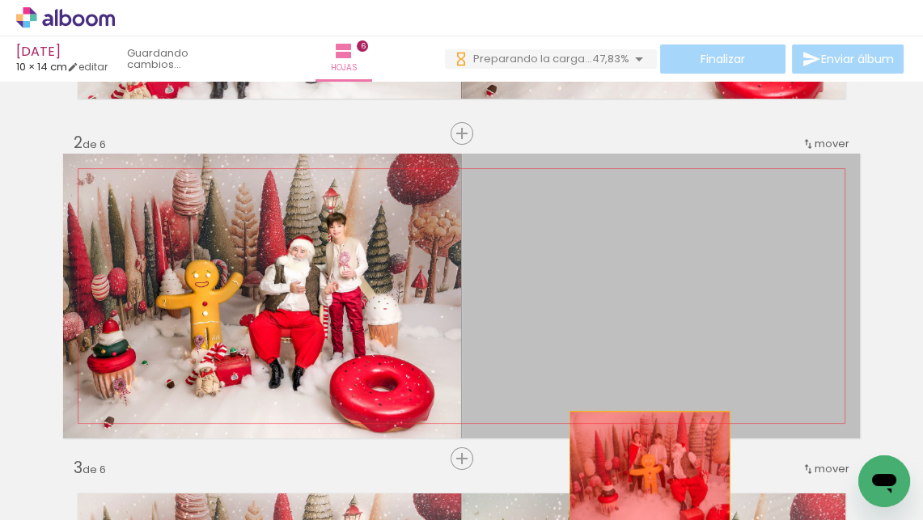
drag, startPoint x: 650, startPoint y: 271, endPoint x: 650, endPoint y: 469, distance: 198.3
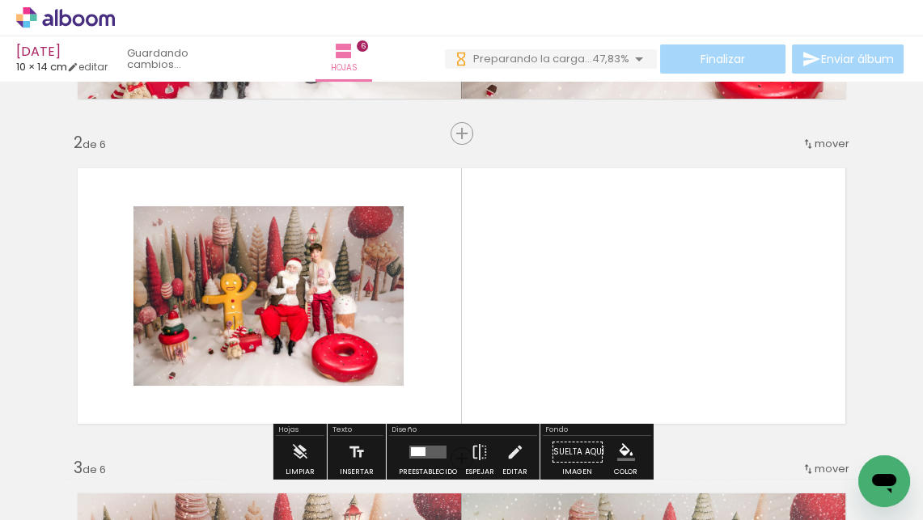
scroll to position [393, 0]
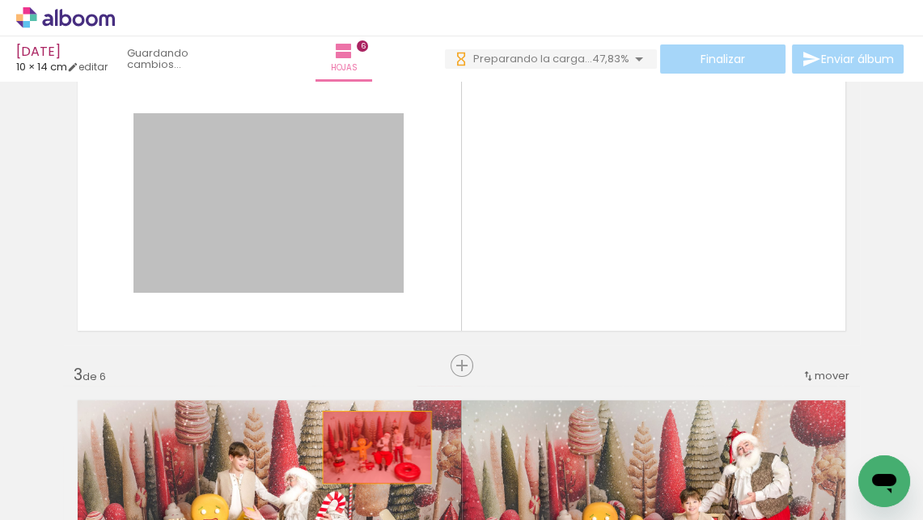
drag, startPoint x: 286, startPoint y: 201, endPoint x: 381, endPoint y: 453, distance: 269.7
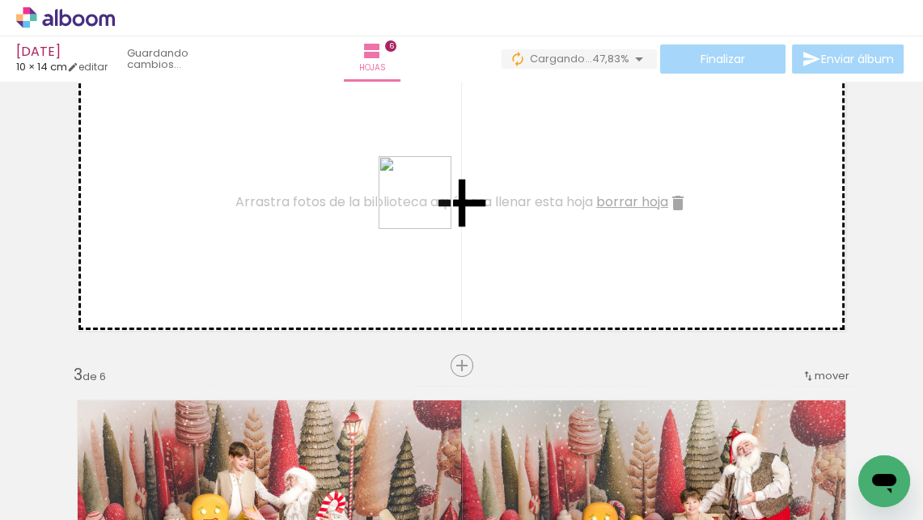
drag, startPoint x: 755, startPoint y: 473, endPoint x: 352, endPoint y: 160, distance: 509.9
click at [352, 160] on quentale-workspace at bounding box center [461, 260] width 923 height 520
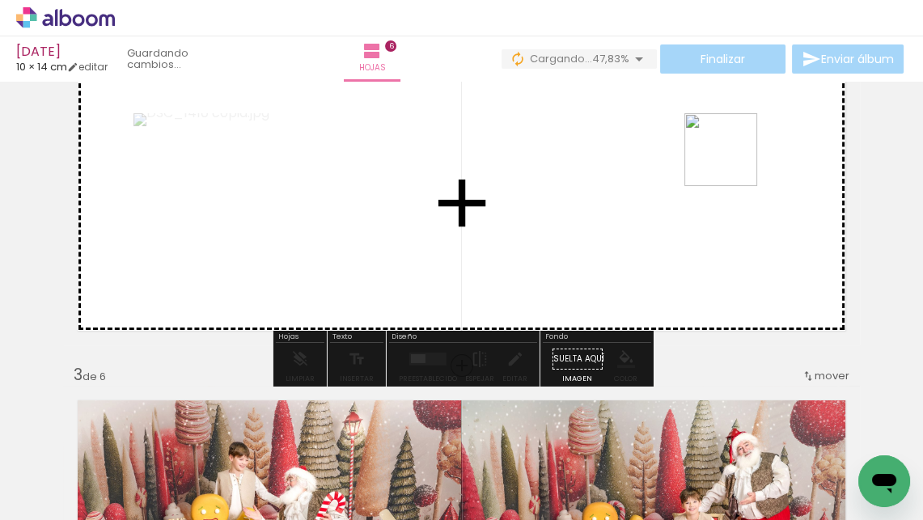
drag, startPoint x: 826, startPoint y: 484, endPoint x: 733, endPoint y: 162, distance: 335.3
click at [733, 162] on quentale-workspace at bounding box center [461, 260] width 923 height 520
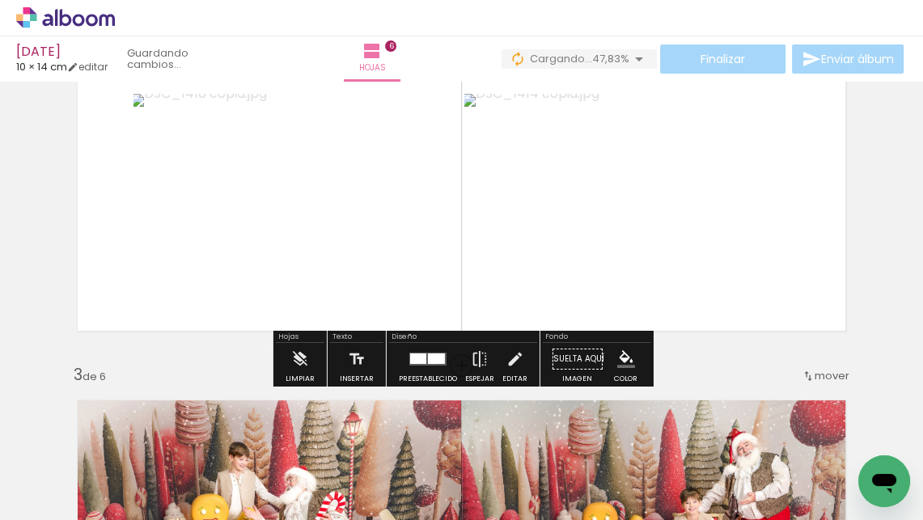
click at [430, 361] on div at bounding box center [436, 359] width 17 height 11
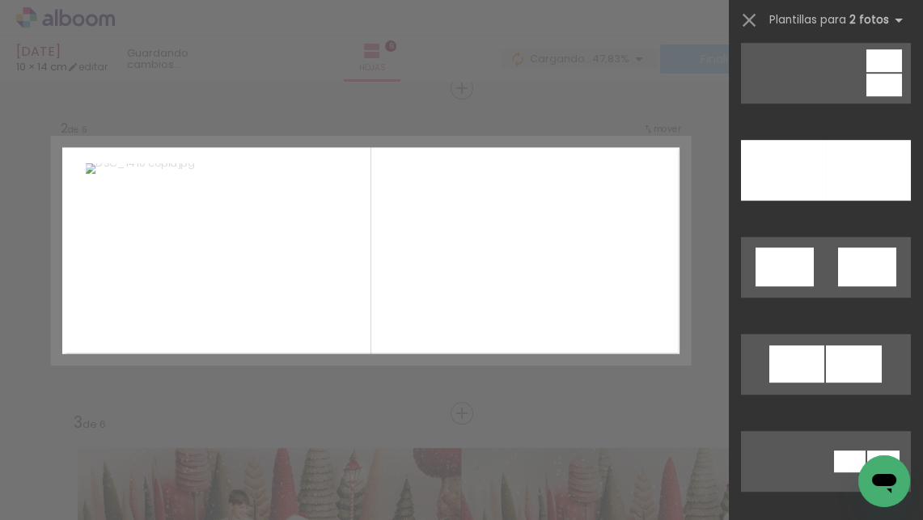
scroll to position [989, 0]
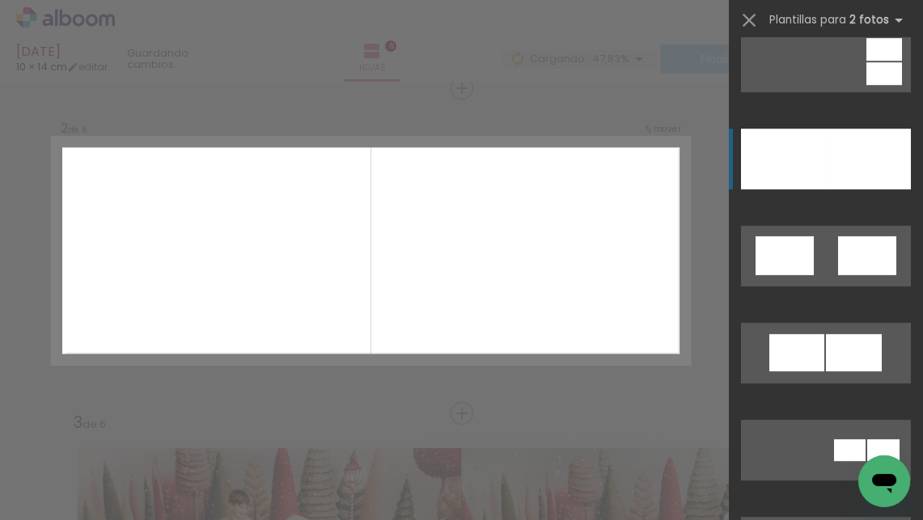
click at [814, 159] on div at bounding box center [783, 159] width 85 height 61
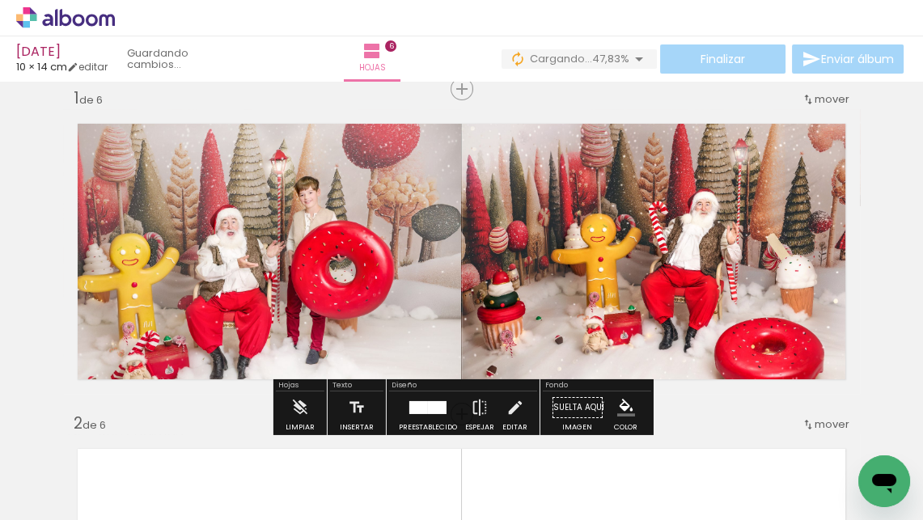
scroll to position [40, 0]
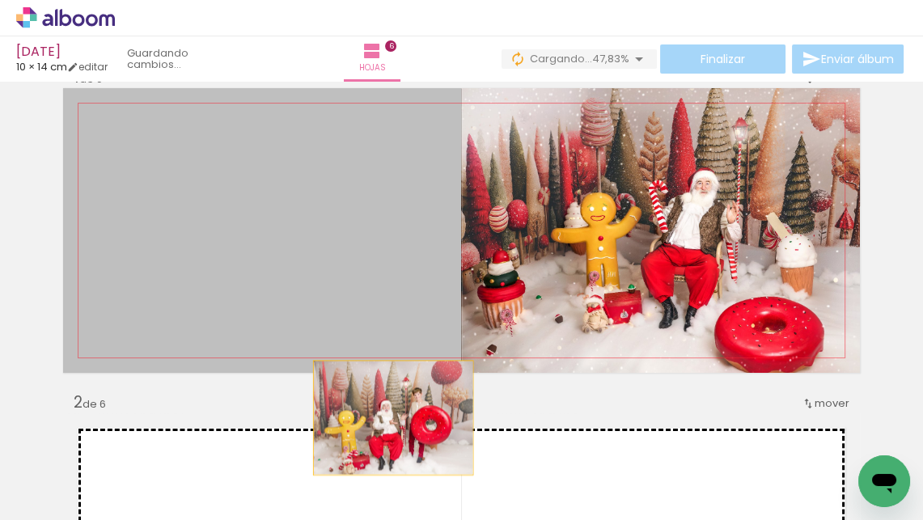
drag, startPoint x: 317, startPoint y: 230, endPoint x: 411, endPoint y: 499, distance: 285.4
click at [411, 499] on quentale-workspace at bounding box center [461, 260] width 923 height 520
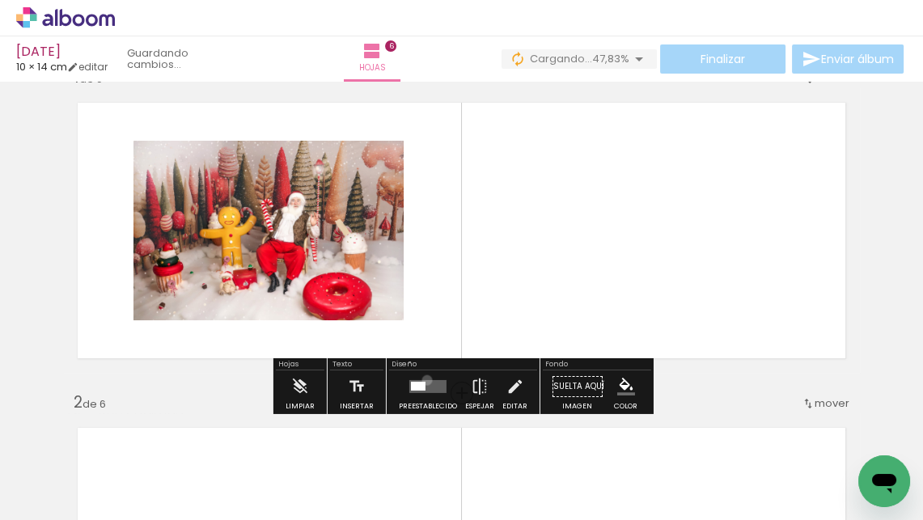
click at [423, 380] on quentale-layouter at bounding box center [427, 386] width 37 height 13
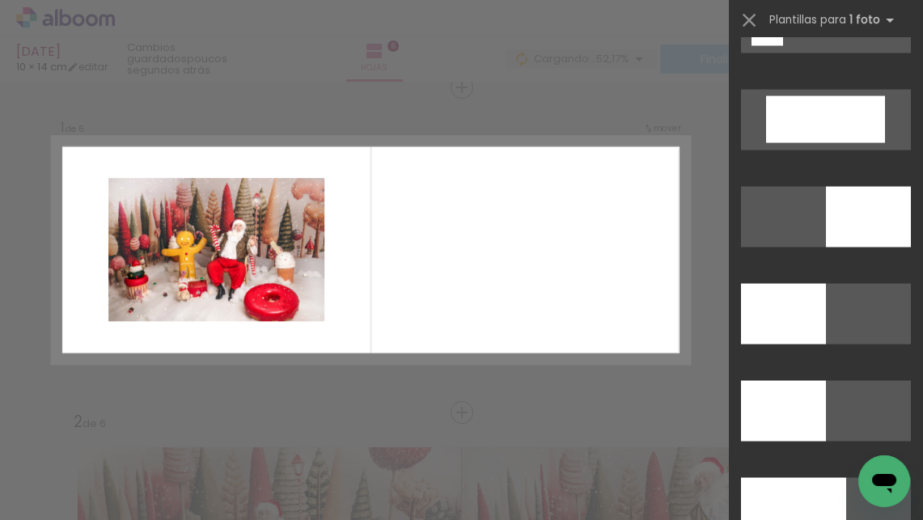
scroll to position [3562, 0]
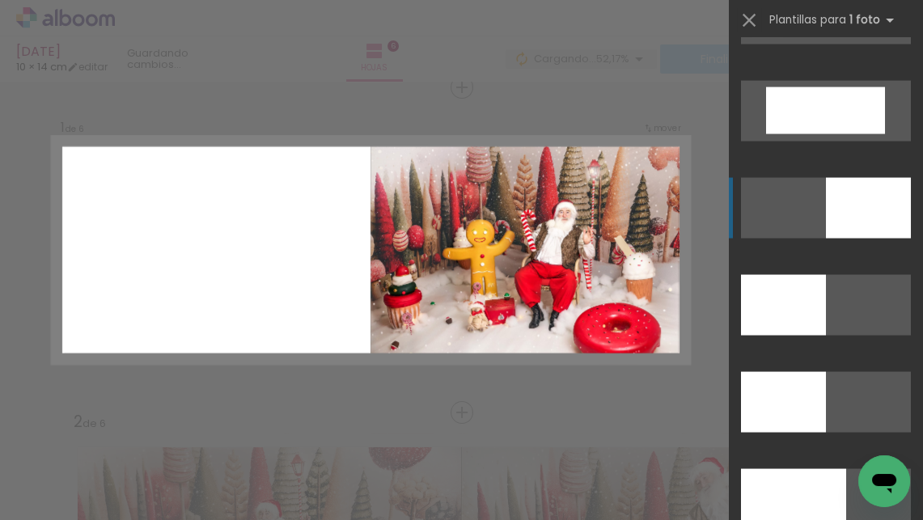
click at [826, 274] on div at bounding box center [783, 304] width 85 height 61
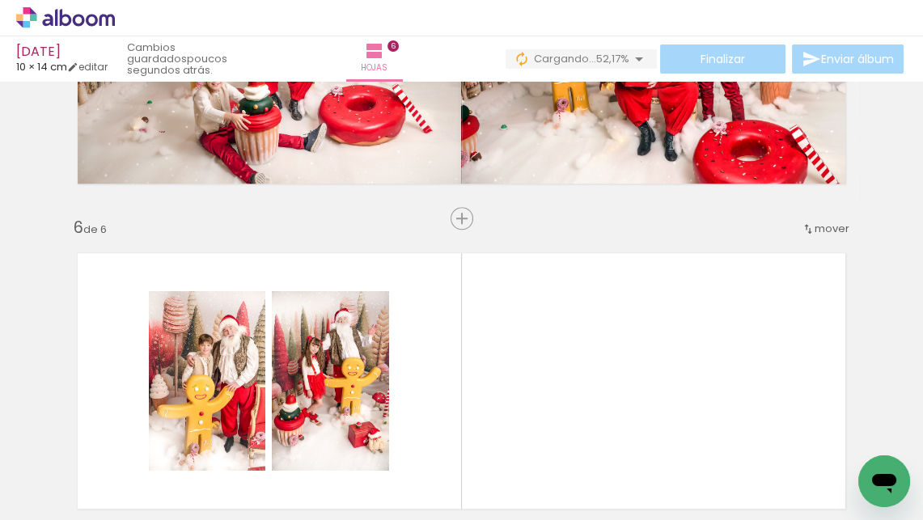
scroll to position [1560, 0]
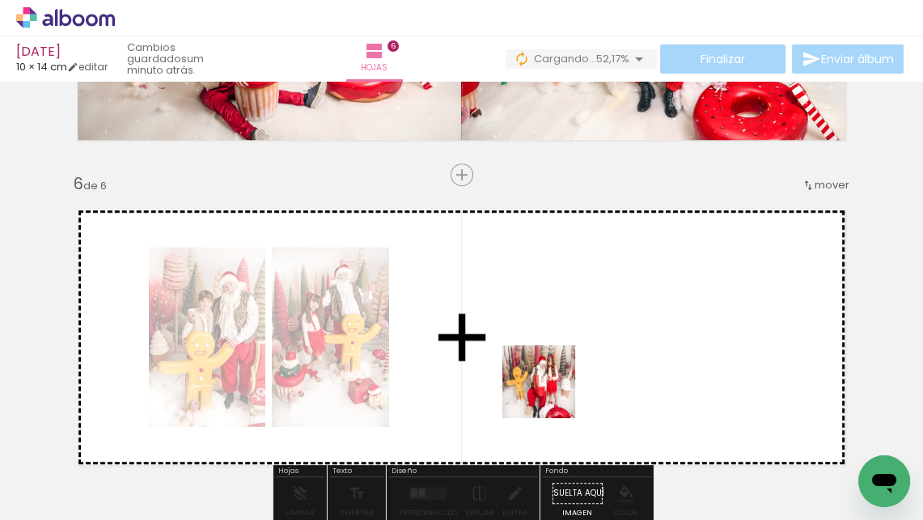
drag, startPoint x: 388, startPoint y: 469, endPoint x: 682, endPoint y: 344, distance: 319.4
click at [682, 344] on quentale-workspace at bounding box center [461, 260] width 923 height 520
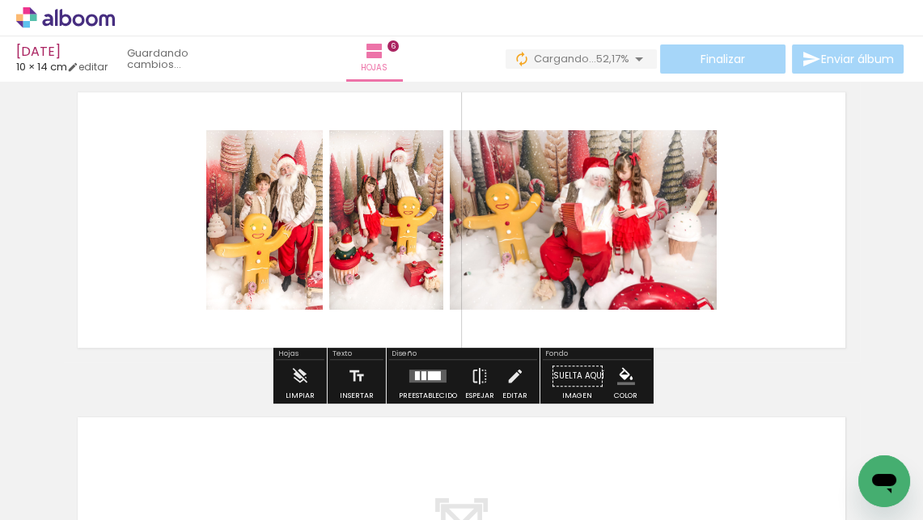
scroll to position [1741, 0]
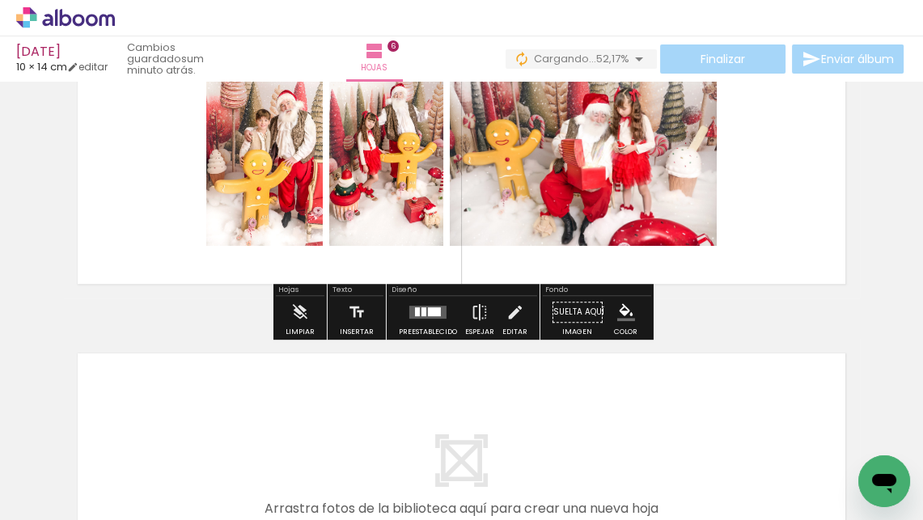
click at [422, 312] on div at bounding box center [424, 312] width 5 height 9
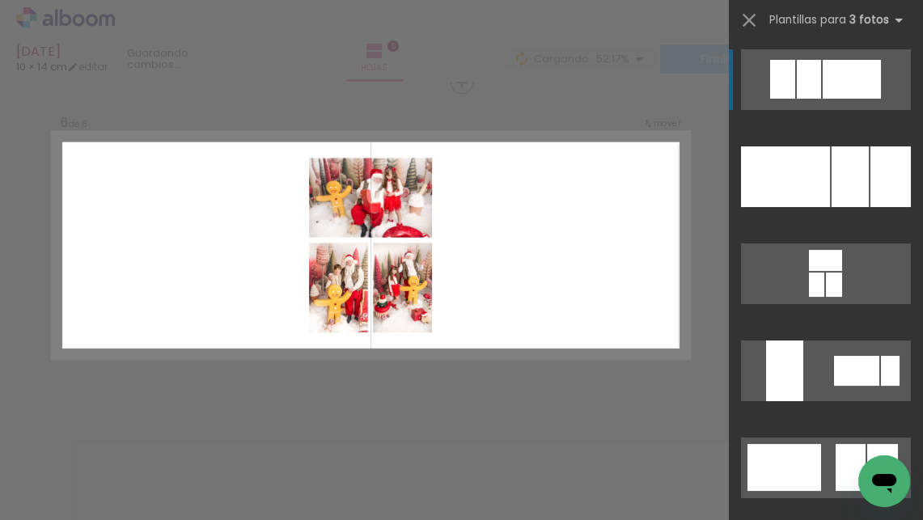
scroll to position [1648, 0]
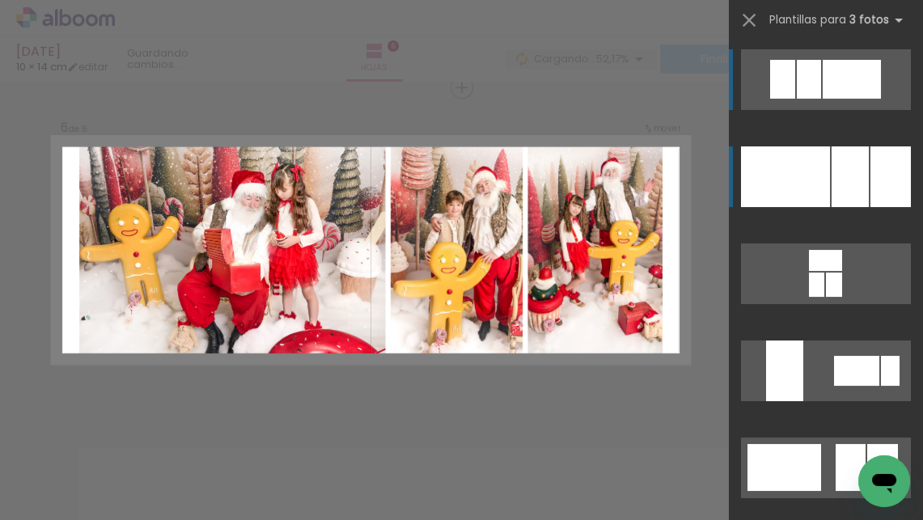
click at [846, 187] on div at bounding box center [850, 176] width 37 height 61
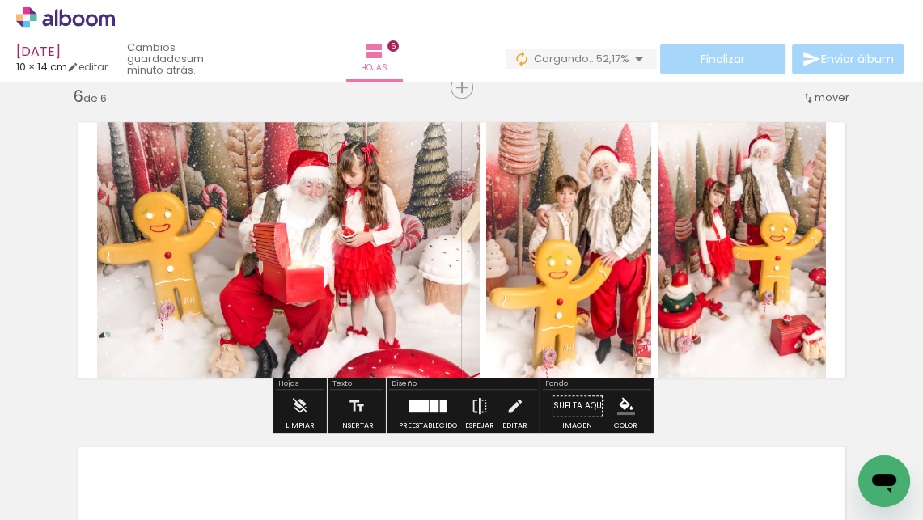
click at [435, 406] on div at bounding box center [435, 406] width 8 height 13
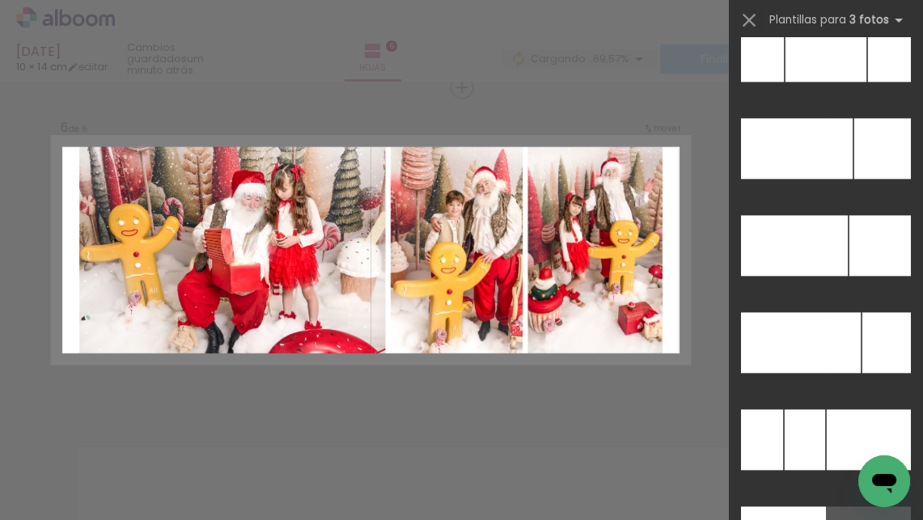
scroll to position [16438, 0]
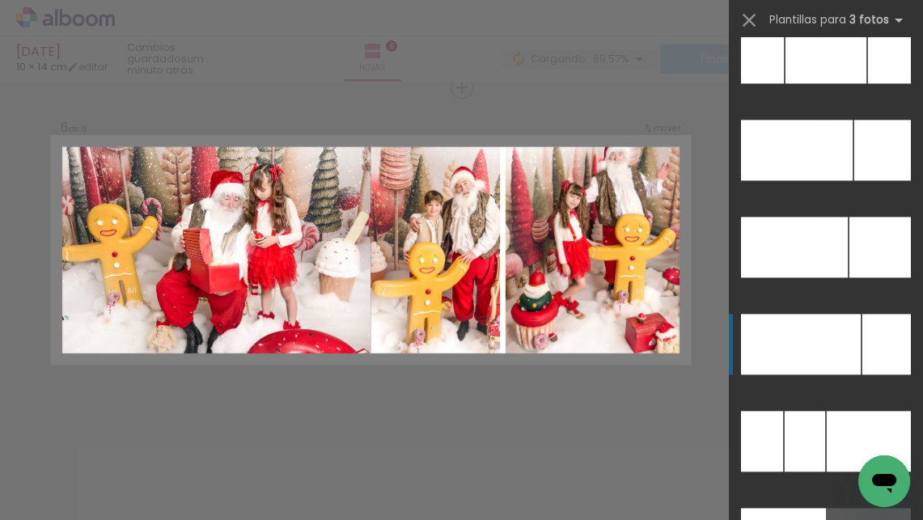
click at [787, 278] on div at bounding box center [783, 247] width 85 height 61
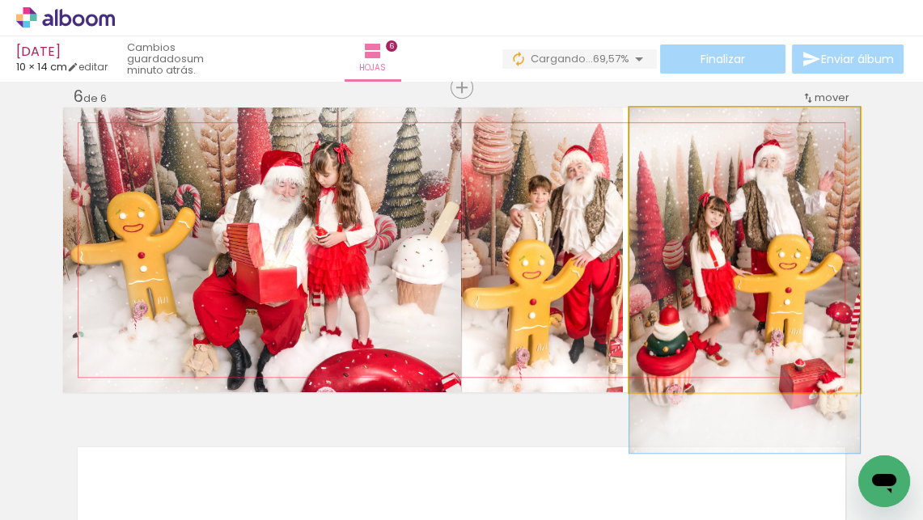
drag, startPoint x: 734, startPoint y: 259, endPoint x: 734, endPoint y: 296, distance: 37.2
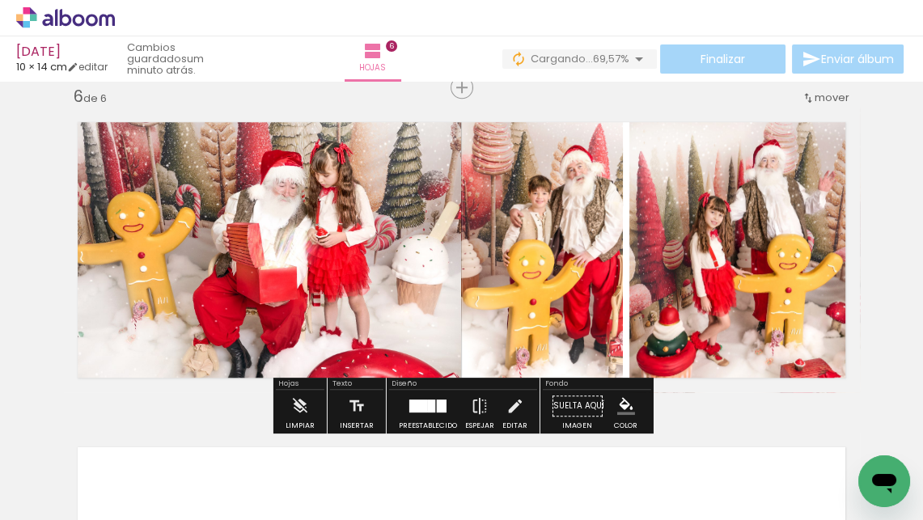
click at [587, 291] on quentale-photo at bounding box center [542, 250] width 162 height 285
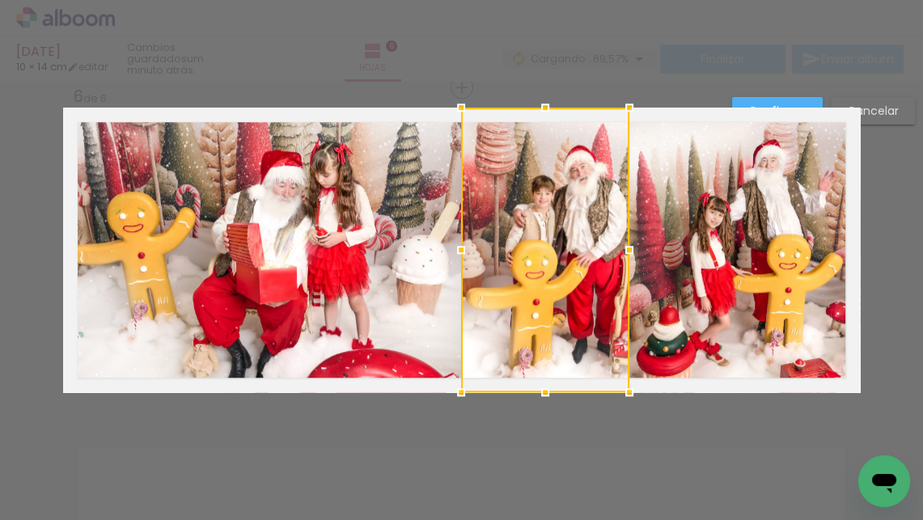
click at [627, 250] on div at bounding box center [629, 250] width 32 height 32
click at [836, 187] on quentale-photo at bounding box center [745, 250] width 231 height 285
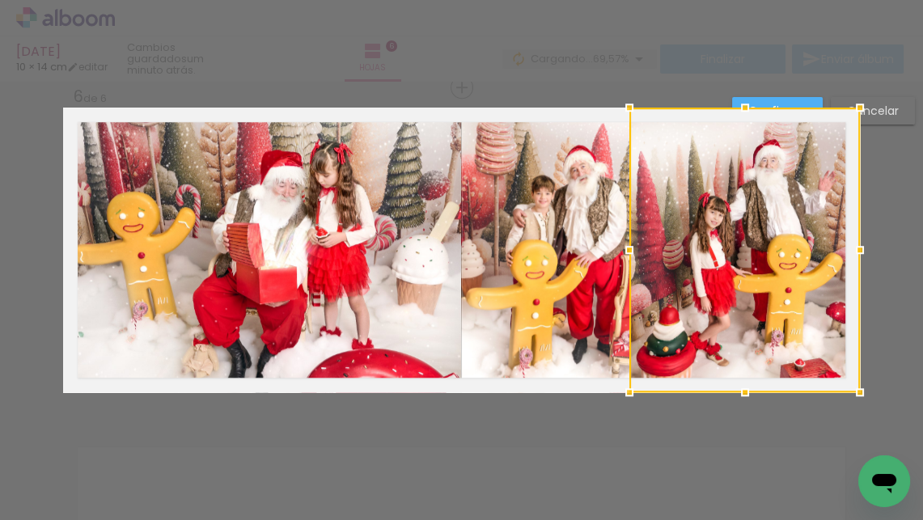
click at [0, 0] on slot "Confirmar" at bounding box center [0, 0] width 0 height 0
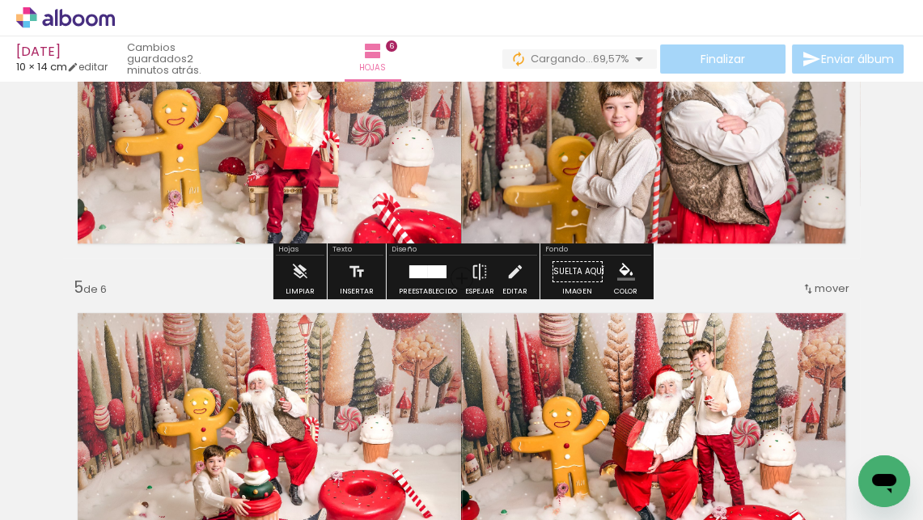
scroll to position [1133, 0]
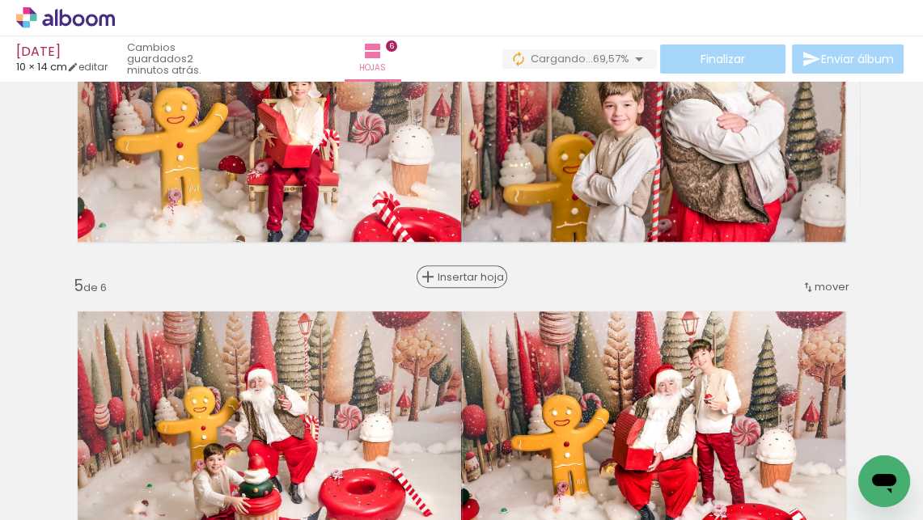
click at [459, 268] on div "Insertar hoja" at bounding box center [461, 276] width 87 height 19
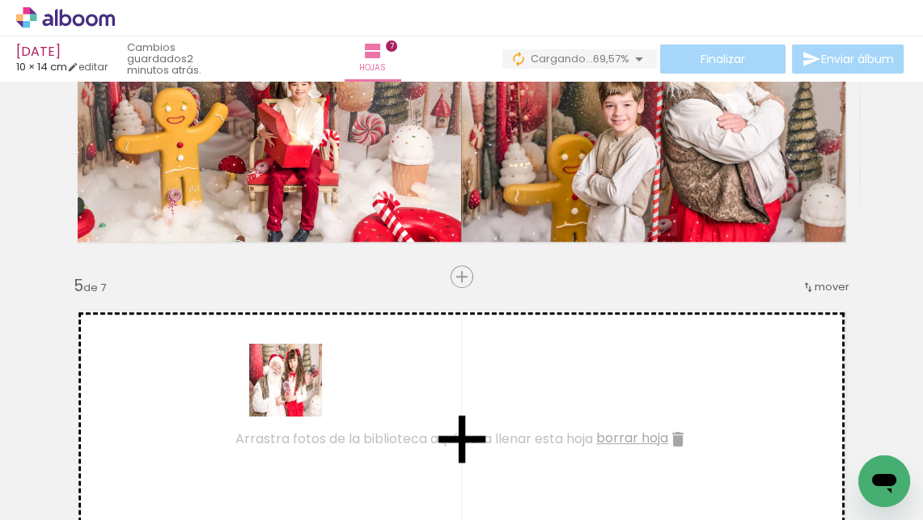
drag, startPoint x: 298, startPoint y: 486, endPoint x: 298, endPoint y: 392, distance: 93.1
click at [298, 392] on quentale-workspace at bounding box center [461, 260] width 923 height 520
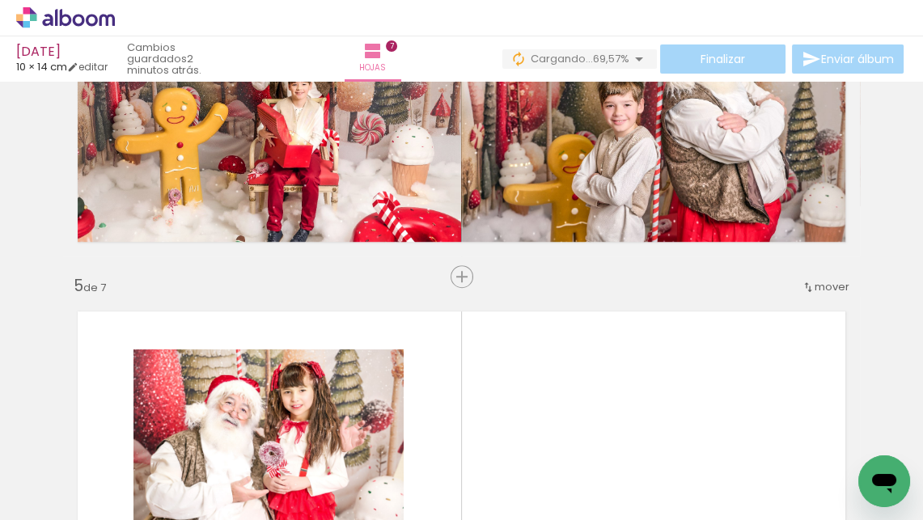
drag, startPoint x: 472, startPoint y: 477, endPoint x: 583, endPoint y: 397, distance: 136.8
click at [583, 397] on quentale-workspace at bounding box center [461, 260] width 923 height 520
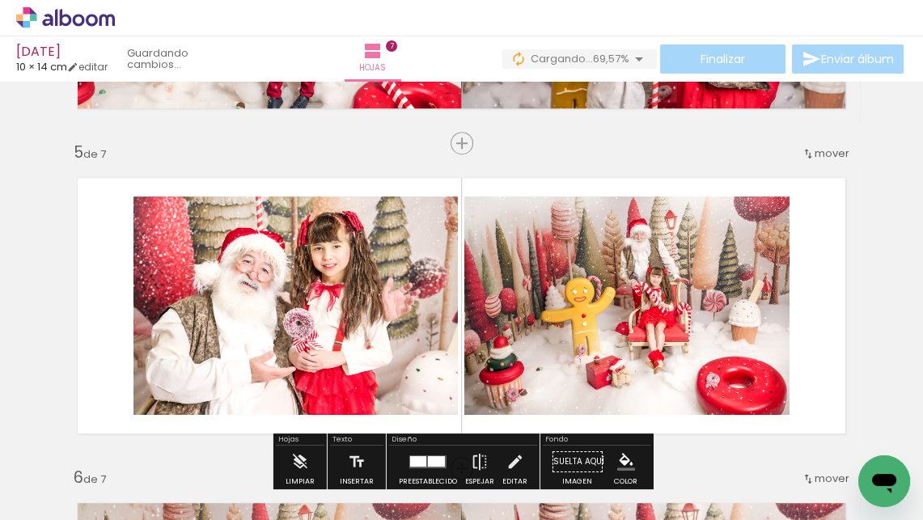
scroll to position [1419, 0]
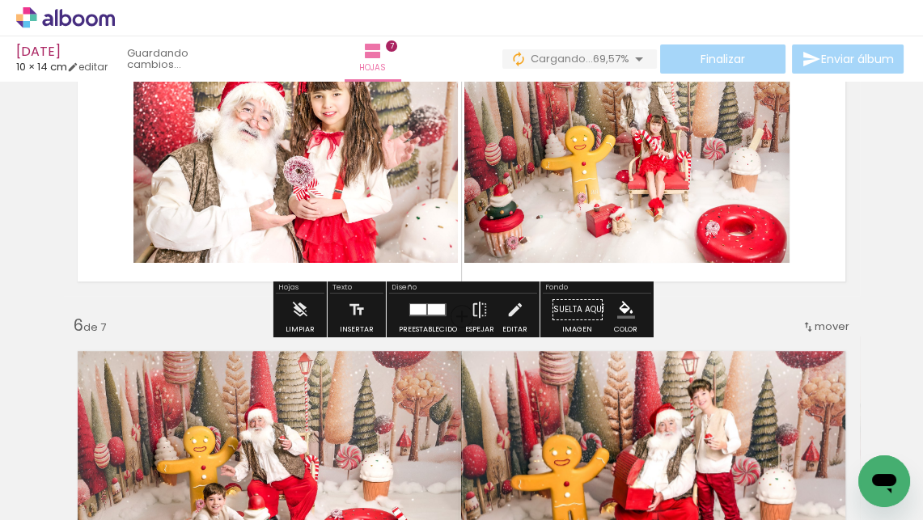
click at [419, 312] on div at bounding box center [418, 309] width 16 height 11
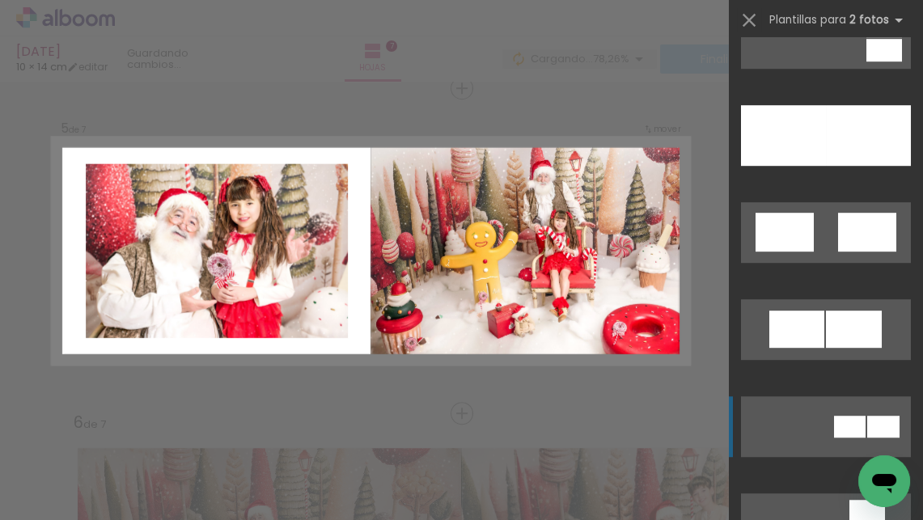
scroll to position [1037, 0]
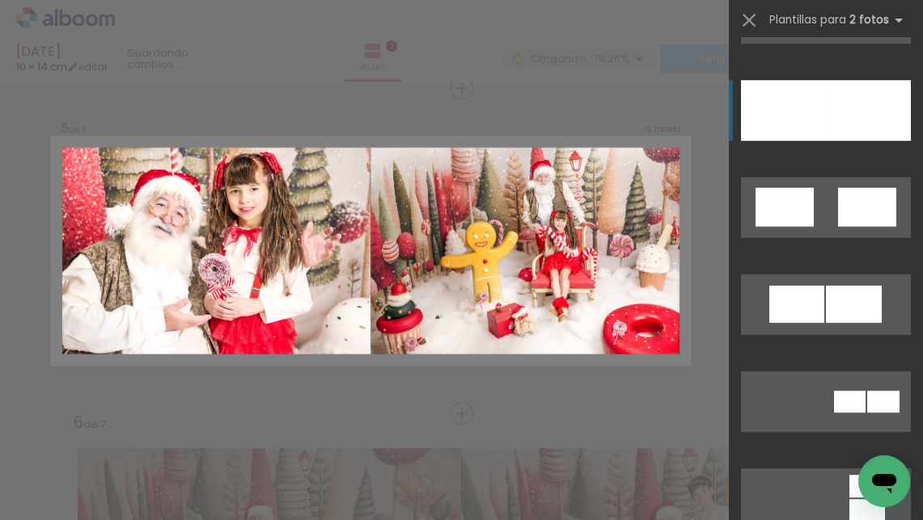
click at [821, 118] on div at bounding box center [783, 110] width 85 height 61
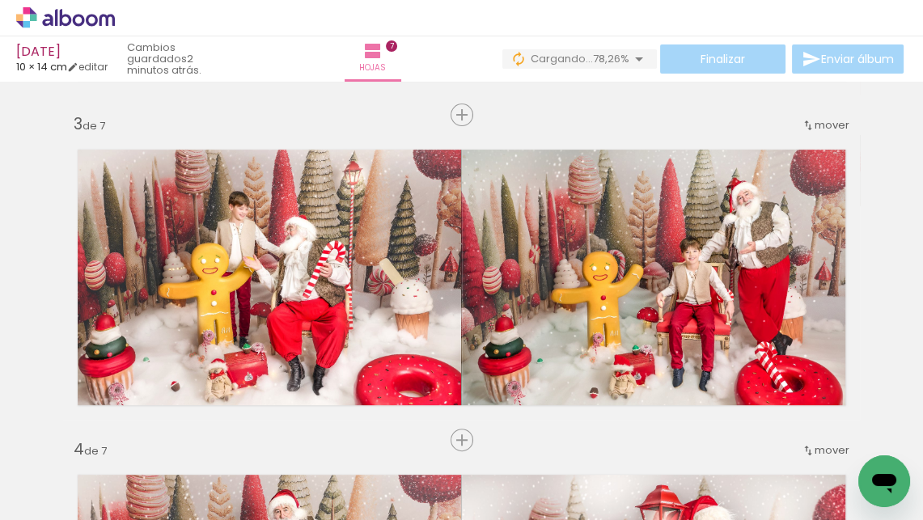
scroll to position [615, 0]
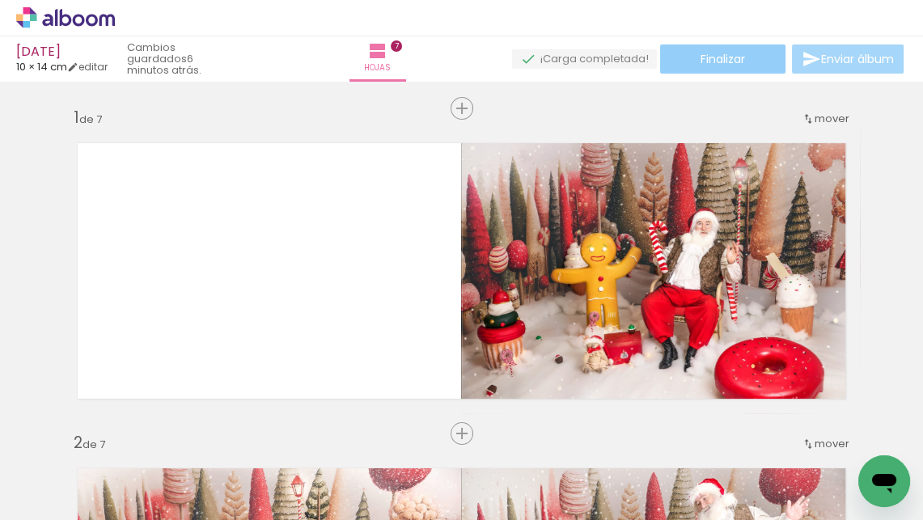
click at [740, 56] on paper-button "Finalizar" at bounding box center [722, 59] width 125 height 29
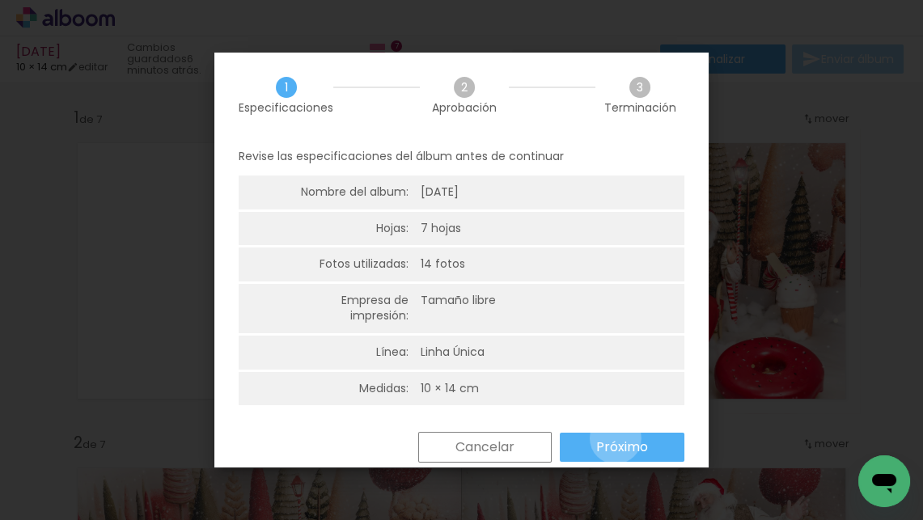
click at [0, 0] on slot "Próximo" at bounding box center [0, 0] width 0 height 0
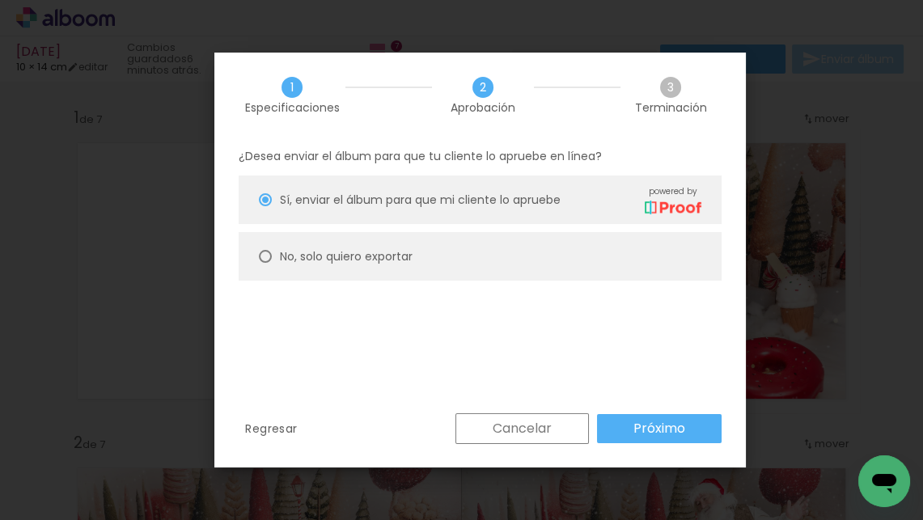
click at [478, 253] on paper-radio-button "No, solo quiero exportar" at bounding box center [480, 256] width 483 height 49
type paper-radio-button "on"
click at [0, 0] on slot "Próximo" at bounding box center [0, 0] width 0 height 0
type input "Alta, 300 DPI"
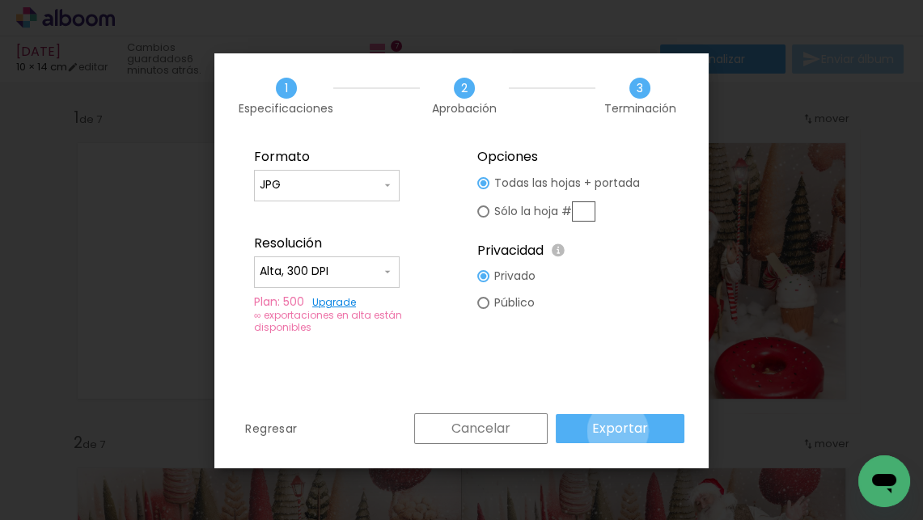
click at [0, 0] on slot "Exportar" at bounding box center [0, 0] width 0 height 0
